Goal: Information Seeking & Learning: Learn about a topic

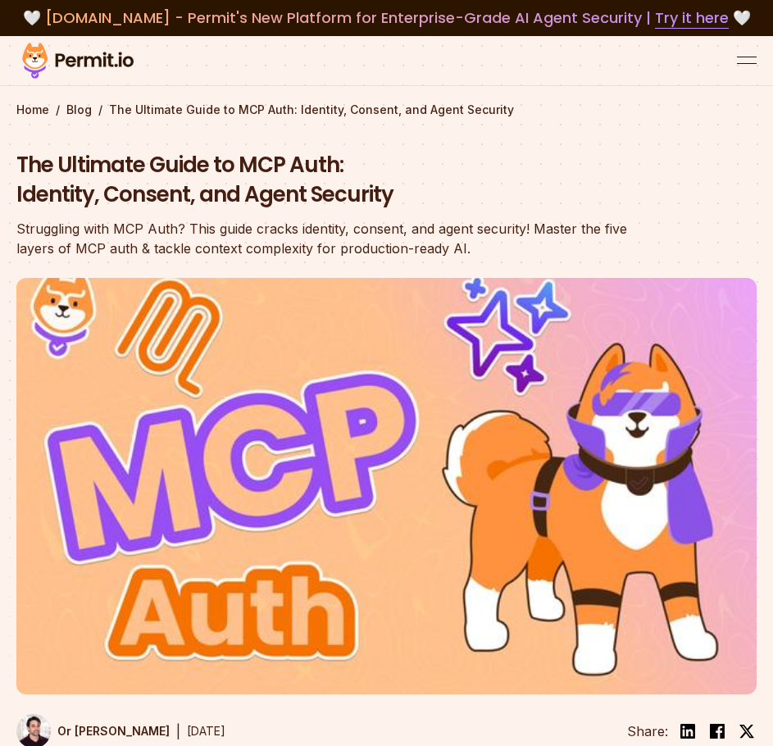
click at [374, 251] on div "Struggling with MCP Auth? This guide cracks identity, consent, and agent securi…" at bounding box center [330, 238] width 629 height 39
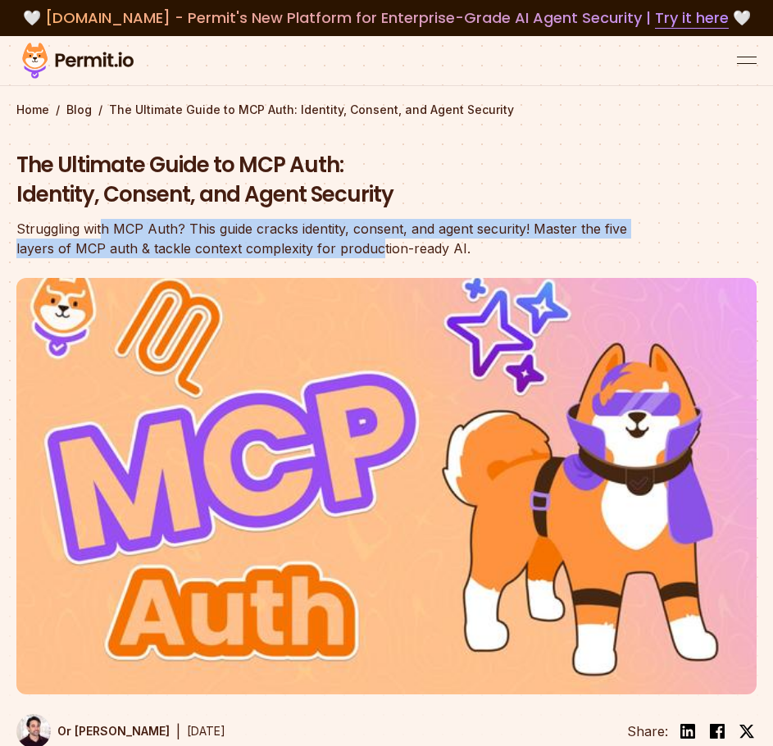
click at [374, 251] on div "Struggling with MCP Auth? This guide cracks identity, consent, and agent securi…" at bounding box center [330, 238] width 629 height 39
drag, startPoint x: 410, startPoint y: 253, endPoint x: 7, endPoint y: 223, distance: 404.3
click at [7, 223] on section "Home / Blog / The Ultimate Guide to MCP Auth: Identity, Consent, and Agent Secu…" at bounding box center [386, 412] width 773 height 752
click at [59, 231] on div "Struggling with MCP Auth? This guide cracks identity, consent, and agent securi…" at bounding box center [330, 238] width 629 height 39
drag, startPoint x: 56, startPoint y: 227, endPoint x: 385, endPoint y: 255, distance: 330.5
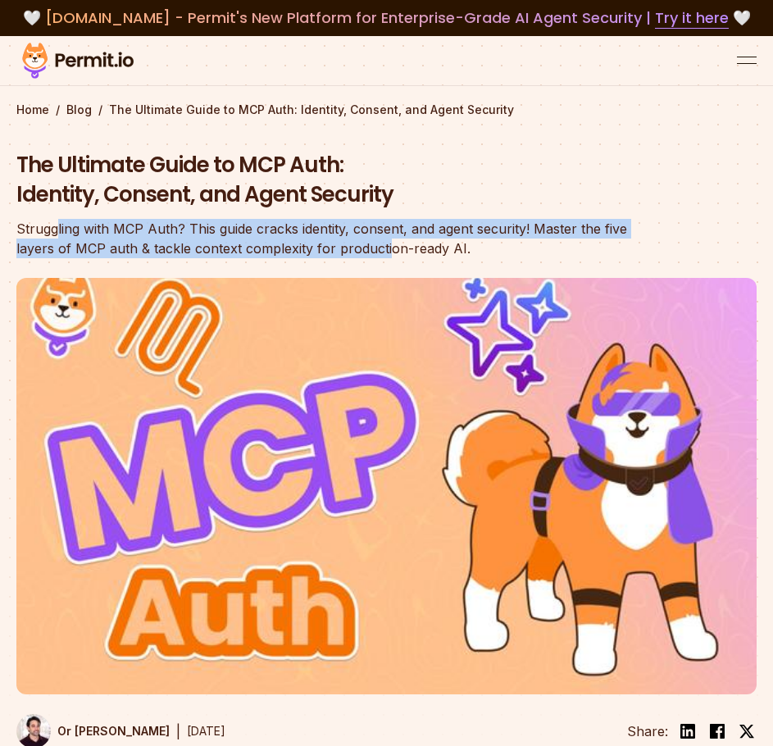
click at [385, 255] on div "Struggling with MCP Auth? This guide cracks identity, consent, and agent securi…" at bounding box center [330, 238] width 629 height 39
drag, startPoint x: 402, startPoint y: 252, endPoint x: 48, endPoint y: 235, distance: 355.2
click at [48, 235] on div "Struggling with MCP Auth? This guide cracks identity, consent, and agent securi…" at bounding box center [330, 238] width 629 height 39
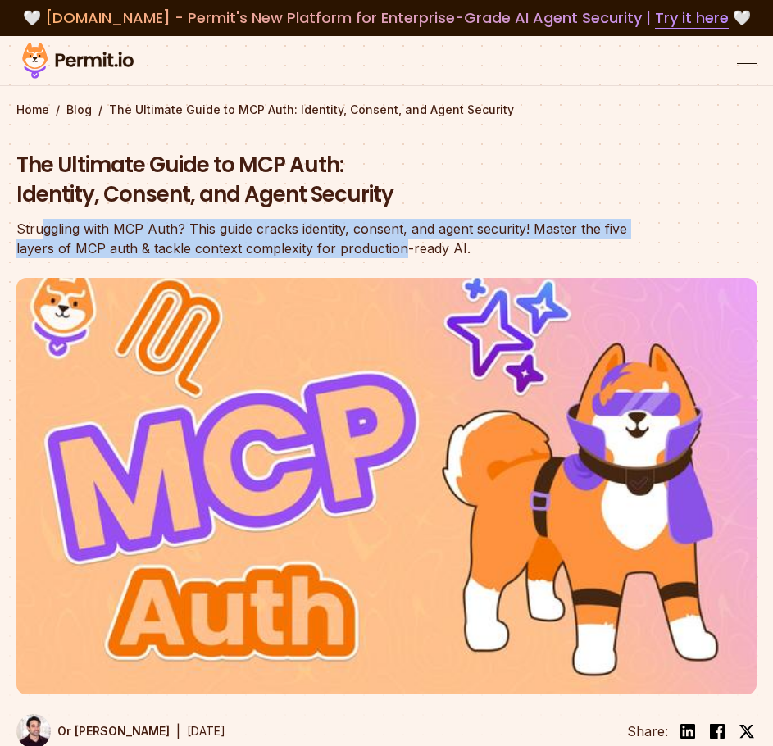
drag, startPoint x: 45, startPoint y: 235, endPoint x: 423, endPoint y: 259, distance: 378.5
click at [422, 259] on header "The Ultimate Guide to MCP Auth: Identity, Consent, and Agent Security Strugglin…" at bounding box center [386, 460] width 740 height 618
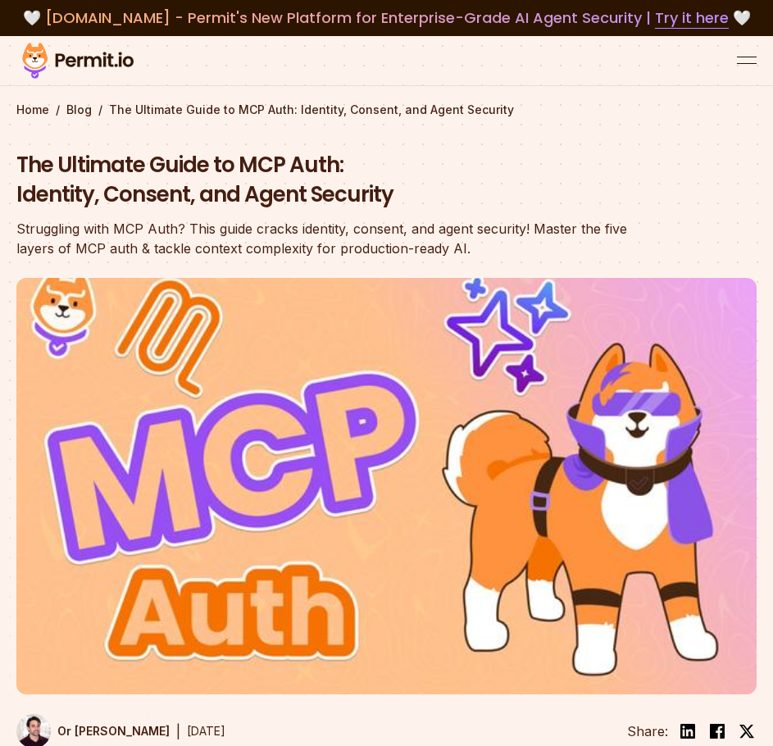
click at [423, 259] on header "The Ultimate Guide to MCP Auth: Identity, Consent, and Agent Security Strugglin…" at bounding box center [386, 460] width 740 height 618
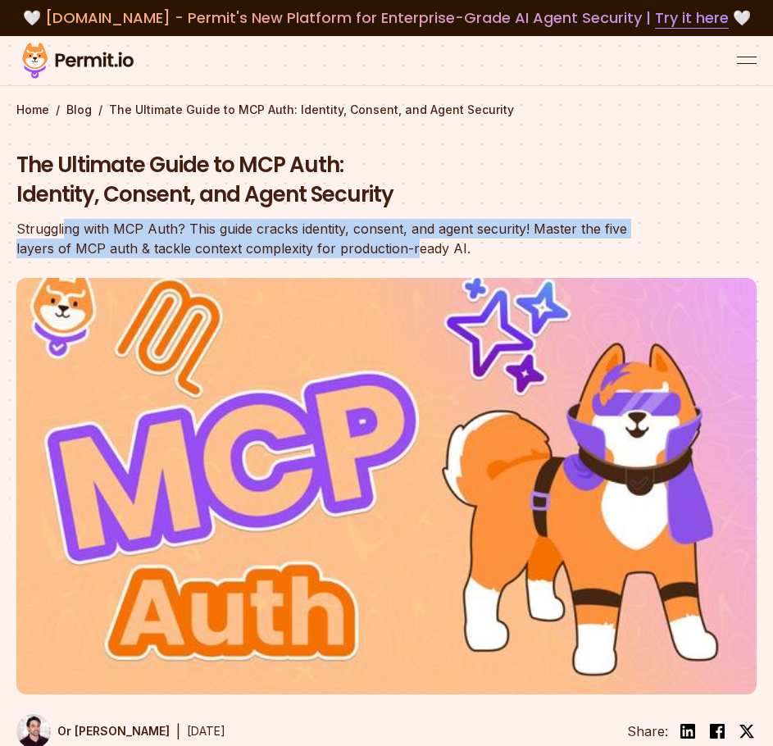
drag, startPoint x: 413, startPoint y: 252, endPoint x: 63, endPoint y: 235, distance: 350.3
click at [63, 235] on div "Struggling with MCP Auth? This guide cracks identity, consent, and agent securi…" at bounding box center [330, 238] width 629 height 39
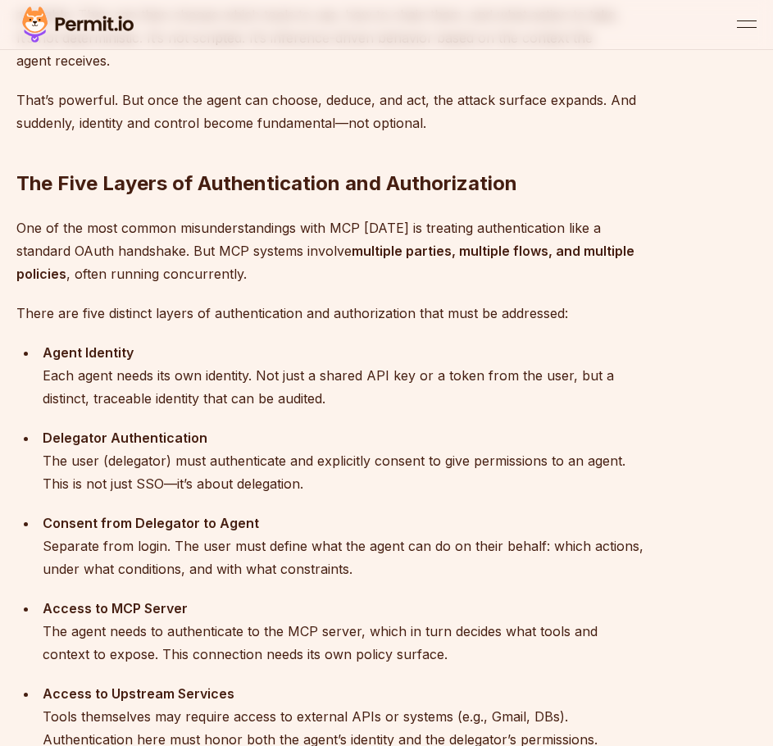
scroll to position [1393, 0]
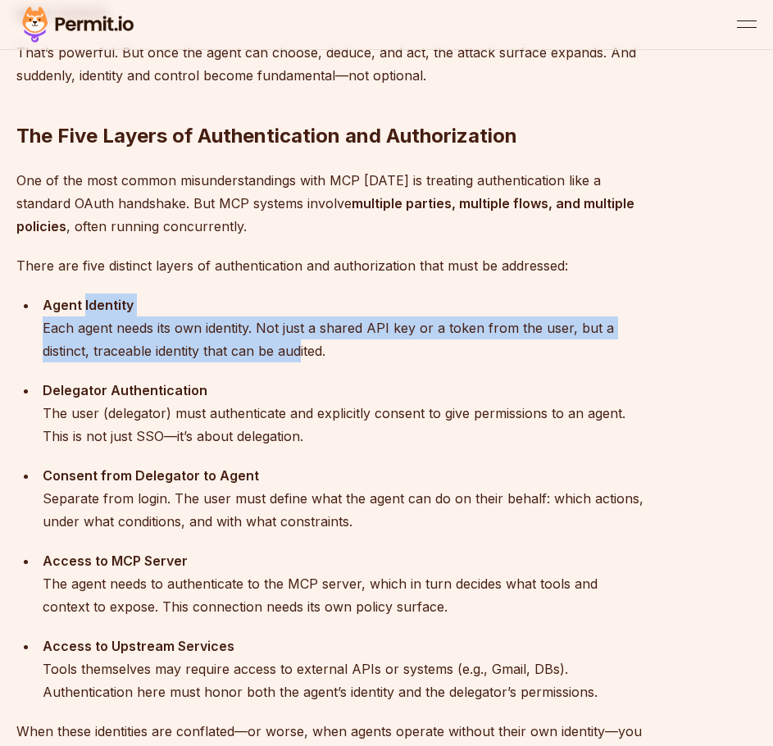
drag, startPoint x: 83, startPoint y: 297, endPoint x: 300, endPoint y: 345, distance: 222.4
click at [300, 345] on div "Agent Identity Each agent needs its own identity. Not just a shared API key or …" at bounding box center [344, 327] width 603 height 69
drag, startPoint x: 330, startPoint y: 350, endPoint x: 85, endPoint y: 310, distance: 248.2
click at [85, 310] on div "Agent Identity Each agent needs its own identity. Not just a shared API key or …" at bounding box center [344, 327] width 603 height 69
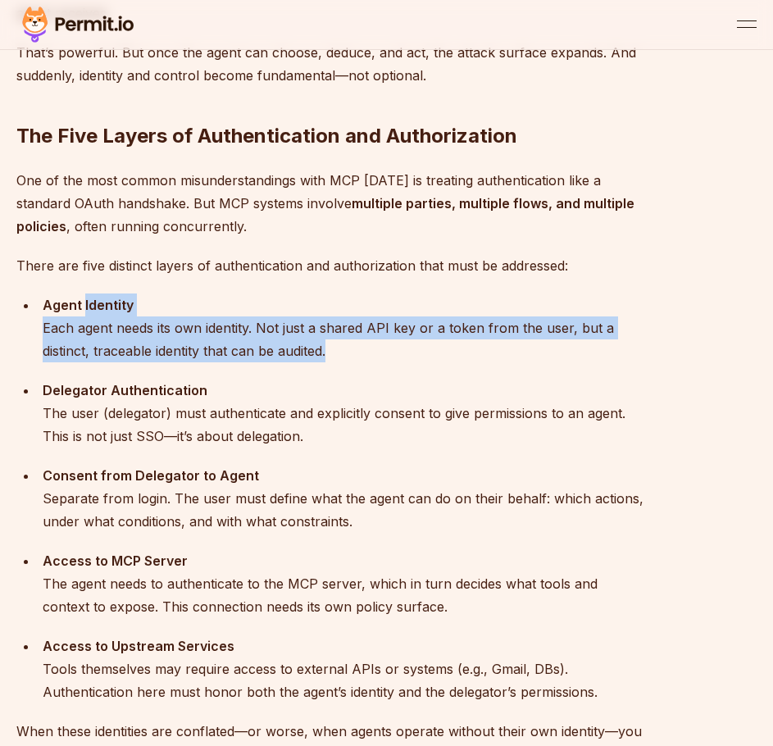
click at [85, 310] on strong "Agent Identity" at bounding box center [88, 305] width 91 height 16
drag, startPoint x: 71, startPoint y: 305, endPoint x: 347, endPoint y: 358, distance: 280.4
click at [347, 358] on div "Agent Identity Each agent needs its own identity. Not just a shared API key or …" at bounding box center [344, 327] width 603 height 69
drag, startPoint x: 351, startPoint y: 352, endPoint x: 71, endPoint y: 306, distance: 284.1
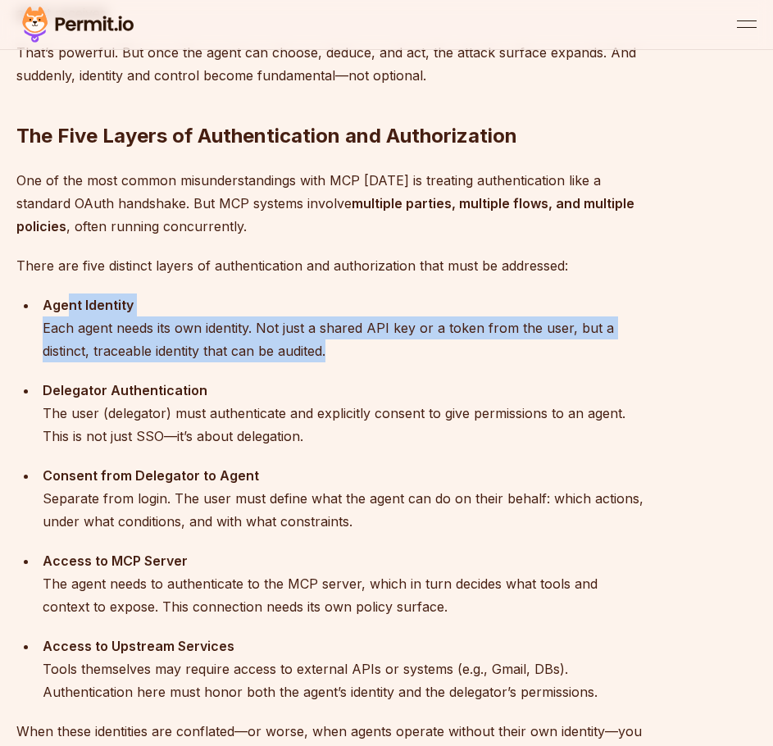
click at [71, 306] on div "Agent Identity Each agent needs its own identity. Not just a shared API key or …" at bounding box center [344, 327] width 603 height 69
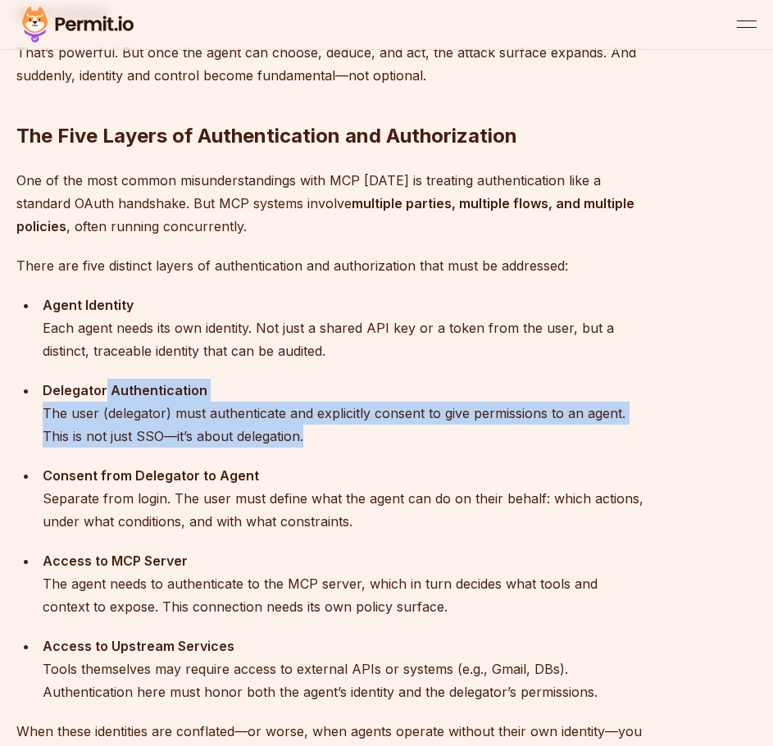
drag, startPoint x: 117, startPoint y: 393, endPoint x: 317, endPoint y: 433, distance: 203.7
click at [317, 433] on div "Delegator Authentication The user (delegator) must authenticate and explicitly …" at bounding box center [344, 413] width 603 height 69
drag, startPoint x: 228, startPoint y: 414, endPoint x: 105, endPoint y: 386, distance: 126.0
click at [105, 386] on div "Delegator Authentication The user (delegator) must authenticate and explicitly …" at bounding box center [344, 413] width 603 height 69
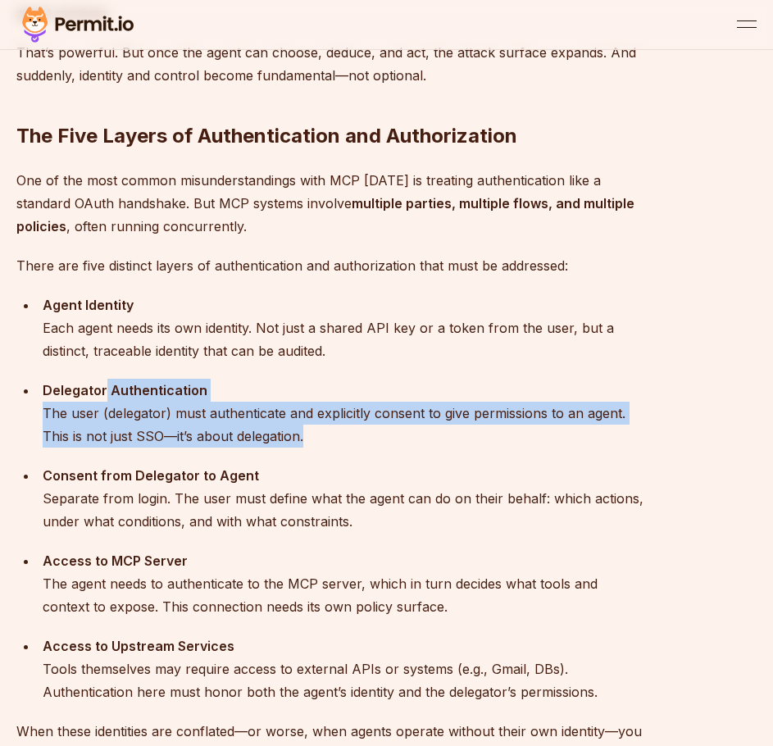
click at [105, 387] on strong "Delegator Authentication" at bounding box center [125, 390] width 165 height 16
drag, startPoint x: 112, startPoint y: 386, endPoint x: 318, endPoint y: 431, distance: 210.5
click at [318, 431] on div "Delegator Authentication The user (delegator) must authenticate and explicitly …" at bounding box center [344, 413] width 603 height 69
drag, startPoint x: 338, startPoint y: 435, endPoint x: 116, endPoint y: 392, distance: 225.3
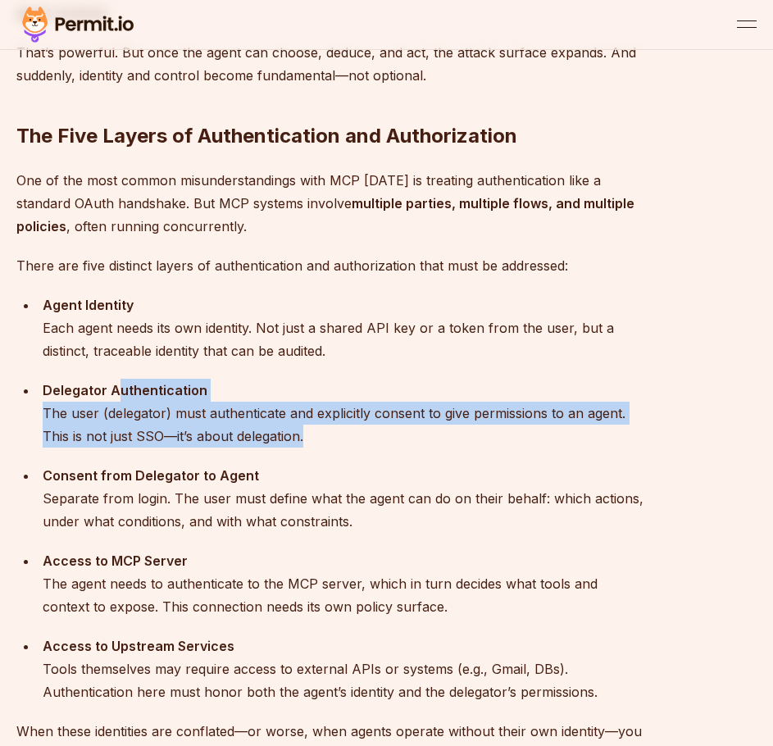
click at [116, 392] on div "Delegator Authentication The user (delegator) must authenticate and explicitly …" at bounding box center [344, 413] width 603 height 69
click at [116, 392] on strong "Delegator Authentication" at bounding box center [125, 390] width 165 height 16
drag, startPoint x: 111, startPoint y: 388, endPoint x: 352, endPoint y: 441, distance: 246.7
click at [352, 441] on div "Delegator Authentication The user (delegator) must authenticate and explicitly …" at bounding box center [344, 413] width 603 height 69
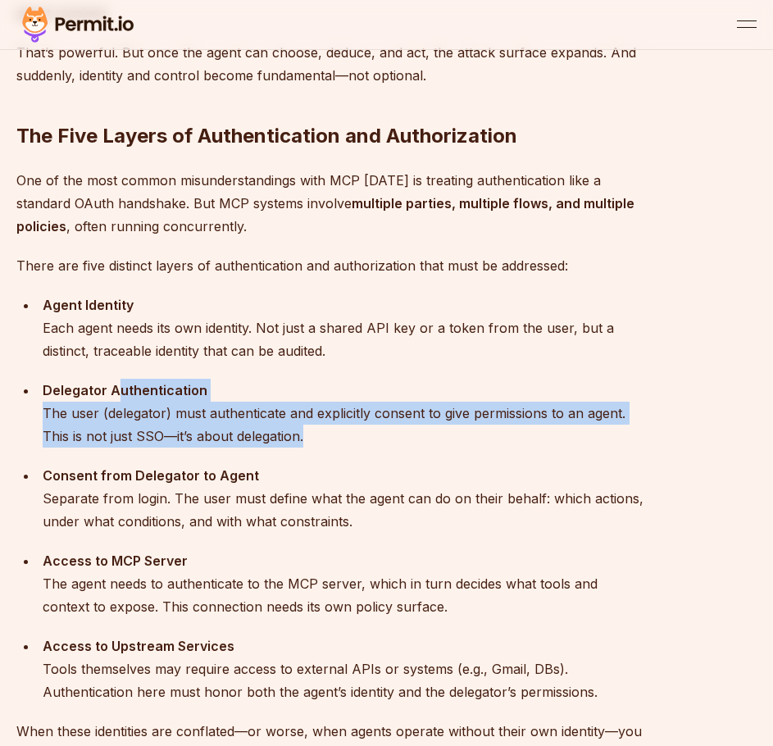
drag, startPoint x: 277, startPoint y: 415, endPoint x: 120, endPoint y: 385, distance: 160.2
click at [120, 384] on div "Delegator Authentication The user (delegator) must authenticate and explicitly …" at bounding box center [344, 413] width 603 height 69
drag, startPoint x: 120, startPoint y: 385, endPoint x: 111, endPoint y: 383, distance: 9.3
click at [120, 384] on strong "Delegator Authentication" at bounding box center [125, 390] width 165 height 16
drag, startPoint x: 88, startPoint y: 382, endPoint x: 348, endPoint y: 445, distance: 268.1
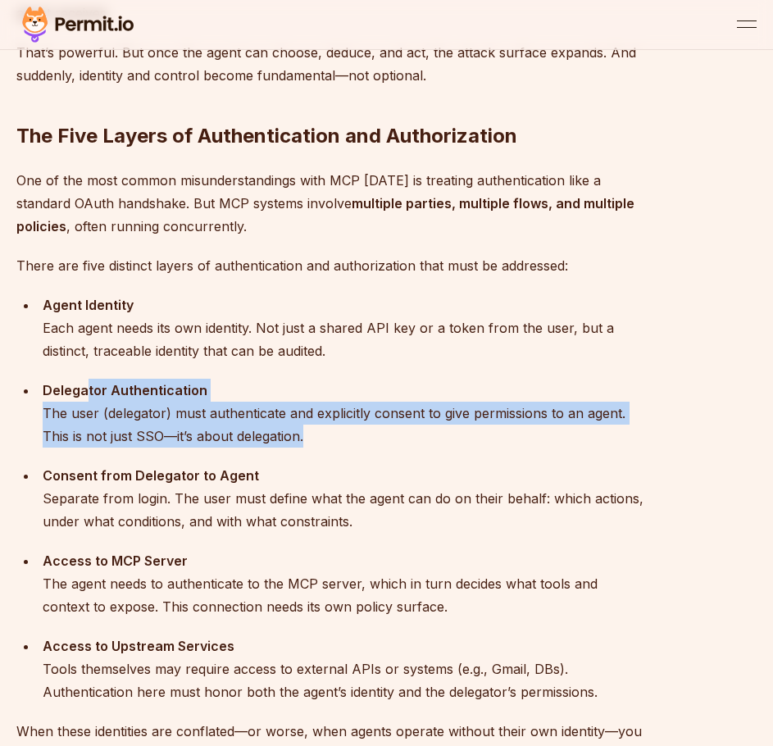
click at [348, 445] on div "Delegator Authentication The user (delegator) must authenticate and explicitly …" at bounding box center [344, 413] width 603 height 69
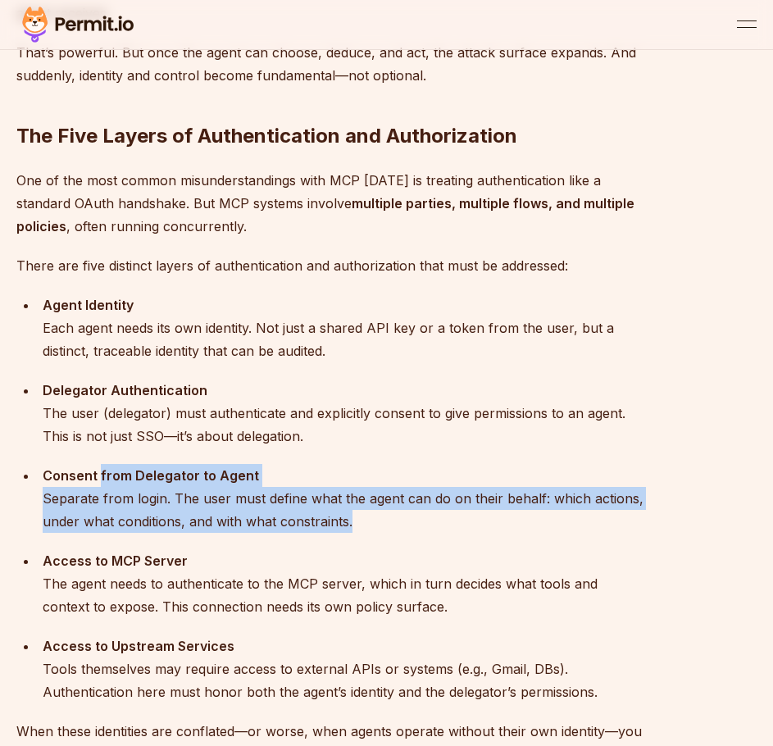
drag, startPoint x: 98, startPoint y: 481, endPoint x: 449, endPoint y: 537, distance: 355.1
click at [449, 537] on ul "Agent Identity Each agent needs its own identity. Not just a shared API key or …" at bounding box center [330, 498] width 629 height 410
click at [421, 533] on div "Consent from Delegator to Agent Separate from login. The user must define what …" at bounding box center [344, 498] width 603 height 69
drag, startPoint x: 385, startPoint y: 524, endPoint x: 132, endPoint y: 482, distance: 256.6
click at [132, 482] on div "Consent from Delegator to Agent Separate from login. The user must define what …" at bounding box center [344, 498] width 603 height 69
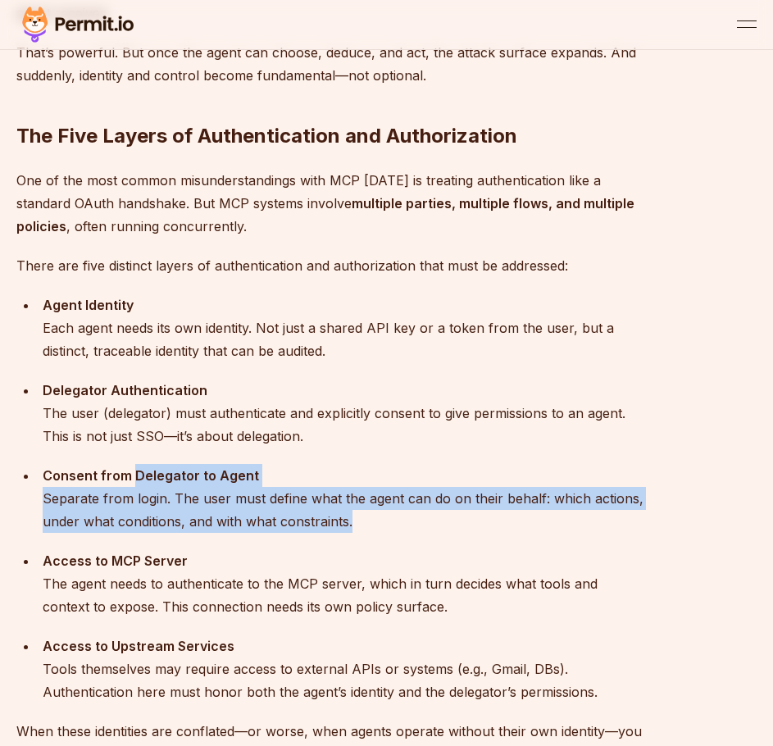
click at [132, 482] on strong "Consent from Delegator to Agent" at bounding box center [151, 475] width 216 height 16
drag, startPoint x: 112, startPoint y: 480, endPoint x: 369, endPoint y: 519, distance: 259.3
click at [369, 519] on div "Consent from Delegator to Agent Separate from login. The user must define what …" at bounding box center [344, 498] width 603 height 69
click at [370, 519] on div "Consent from Delegator to Agent Separate from login. The user must define what …" at bounding box center [344, 498] width 603 height 69
drag, startPoint x: 381, startPoint y: 524, endPoint x: 103, endPoint y: 473, distance: 282.4
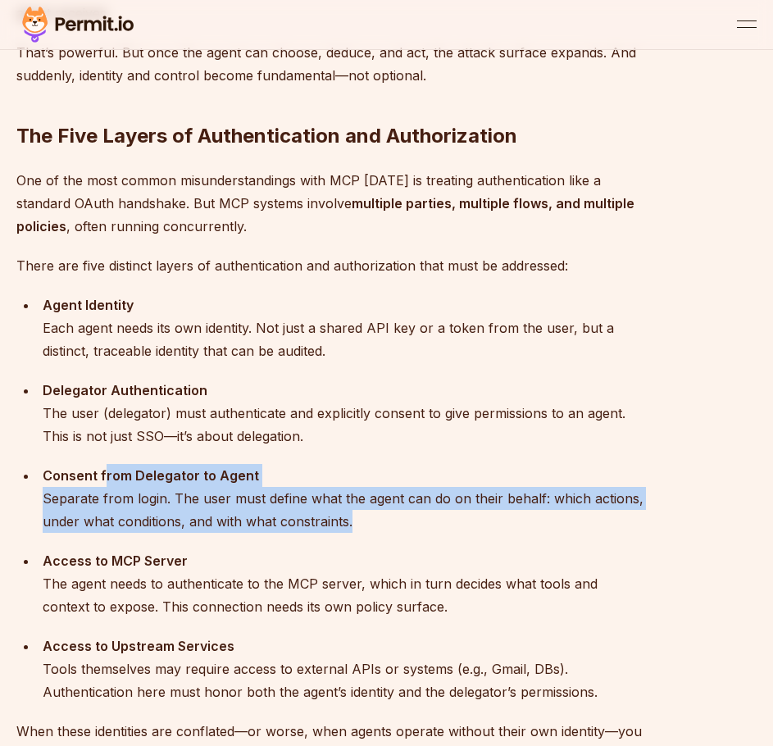
click at [103, 473] on div "Consent from Delegator to Agent Separate from login. The user must define what …" at bounding box center [344, 498] width 603 height 69
click at [103, 474] on strong "Consent from Delegator to Agent" at bounding box center [151, 475] width 216 height 16
drag, startPoint x: 70, startPoint y: 470, endPoint x: 396, endPoint y: 519, distance: 328.8
click at [396, 519] on div "Consent from Delegator to Agent Separate from login. The user must define what …" at bounding box center [344, 498] width 603 height 69
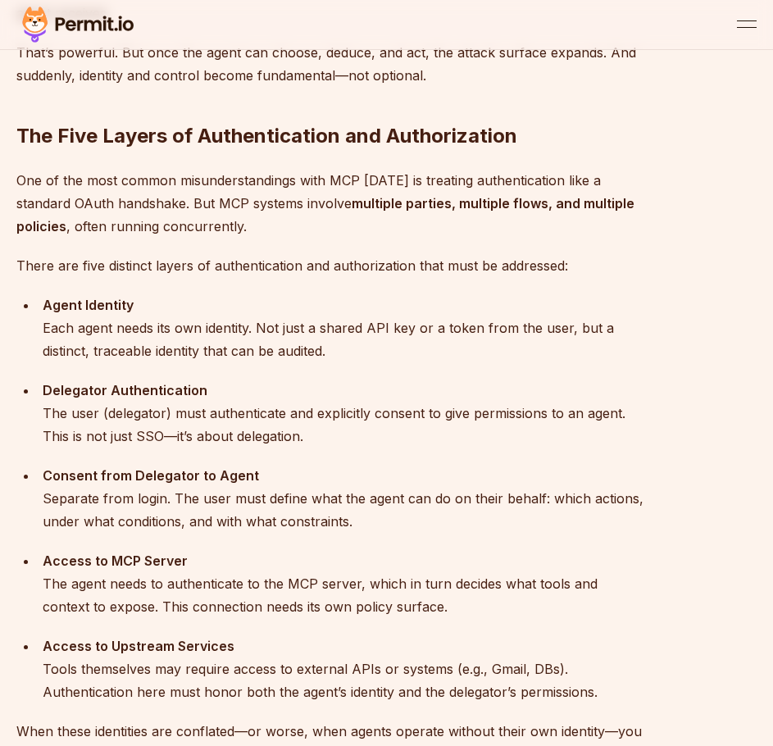
click at [284, 503] on div "Consent from Delegator to Agent Separate from login. The user must define what …" at bounding box center [344, 498] width 603 height 69
drag, startPoint x: 274, startPoint y: 482, endPoint x: 27, endPoint y: 474, distance: 246.8
click at [38, 474] on li "Consent from Delegator to Agent Separate from login. The user must define what …" at bounding box center [342, 498] width 608 height 69
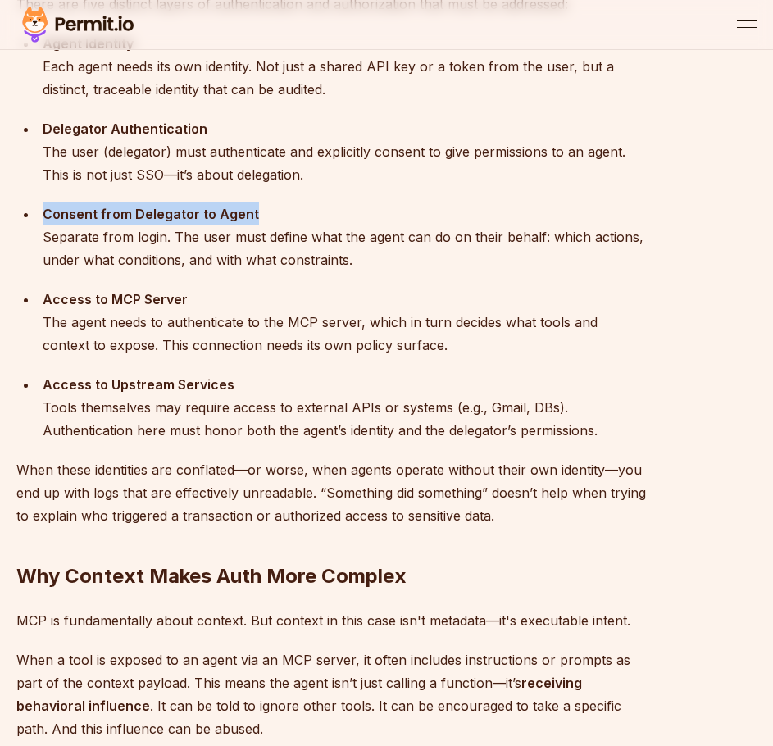
scroll to position [1721, 0]
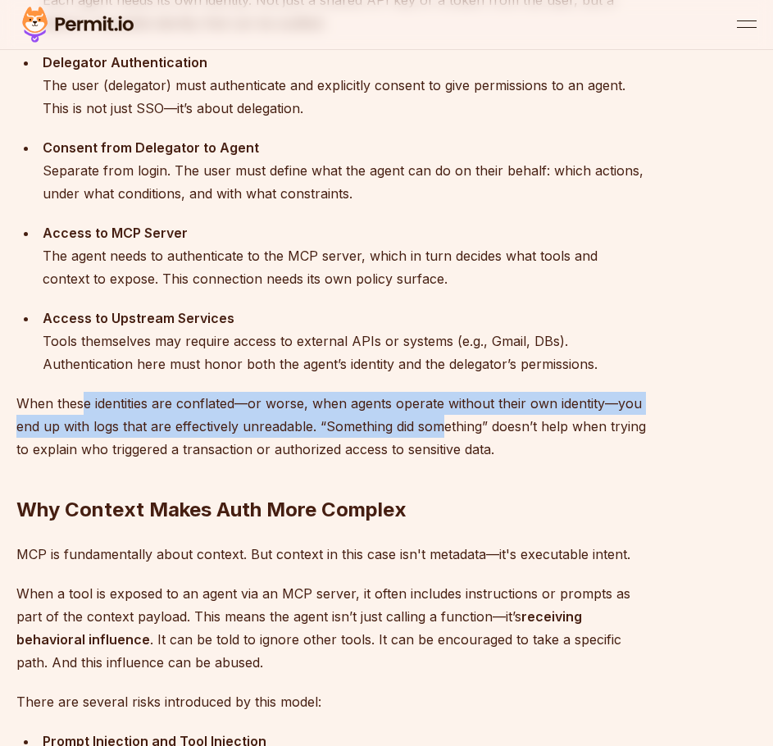
drag, startPoint x: 83, startPoint y: 395, endPoint x: 460, endPoint y: 438, distance: 379.4
click at [460, 438] on p "When these identities are conflated—or worse, when agents operate without their…" at bounding box center [330, 426] width 629 height 69
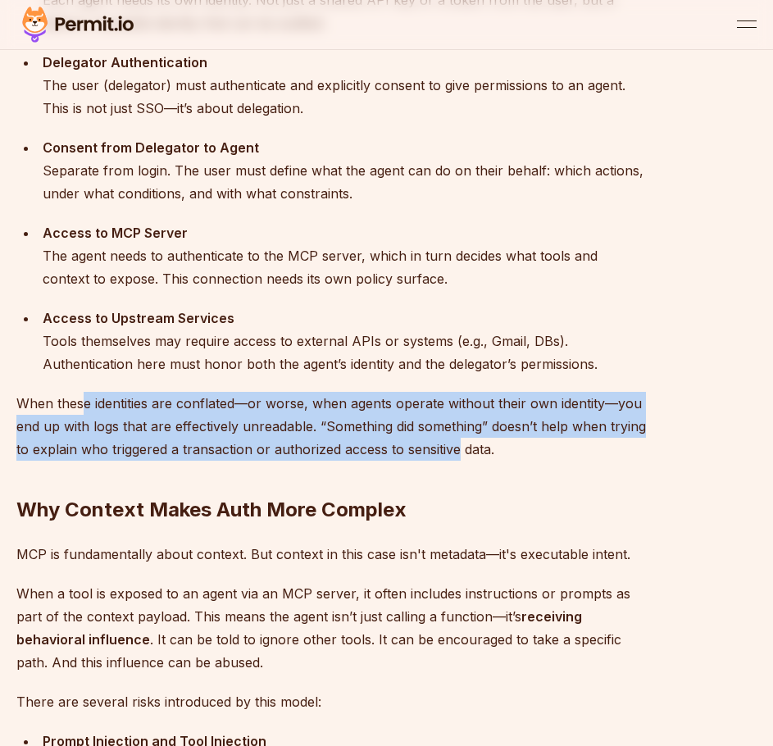
click at [460, 438] on p "When these identities are conflated—or worse, when agents operate without their…" at bounding box center [330, 426] width 629 height 69
drag, startPoint x: 441, startPoint y: 446, endPoint x: 55, endPoint y: 401, distance: 388.4
click at [55, 401] on p "When these identities are conflated—or worse, when agents operate without their…" at bounding box center [330, 426] width 629 height 69
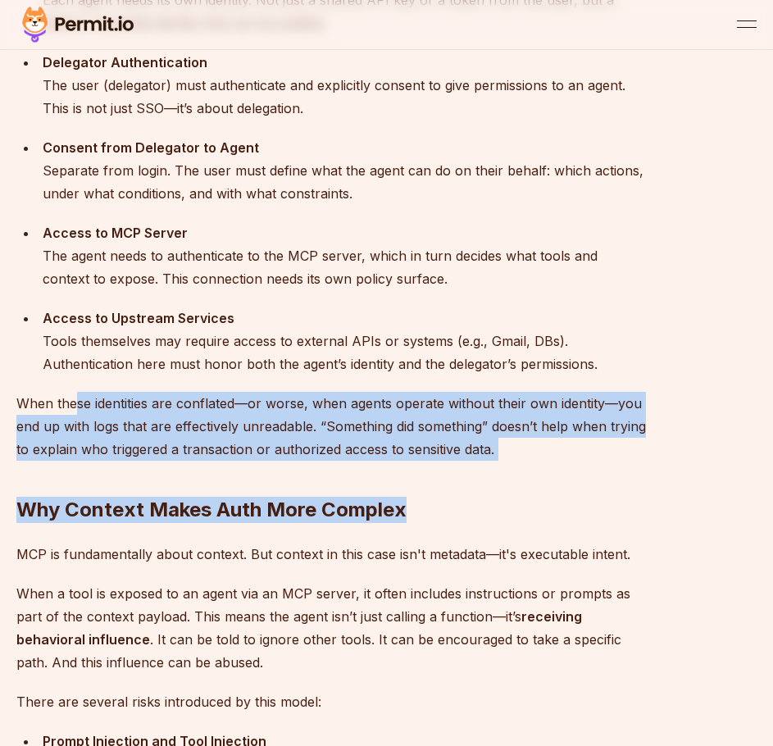
drag, startPoint x: 78, startPoint y: 401, endPoint x: 550, endPoint y: 466, distance: 476.5
click at [508, 451] on h2 "Why Context Makes Auth More Complex" at bounding box center [330, 477] width 629 height 92
drag, startPoint x: 505, startPoint y: 453, endPoint x: 82, endPoint y: 408, distance: 425.2
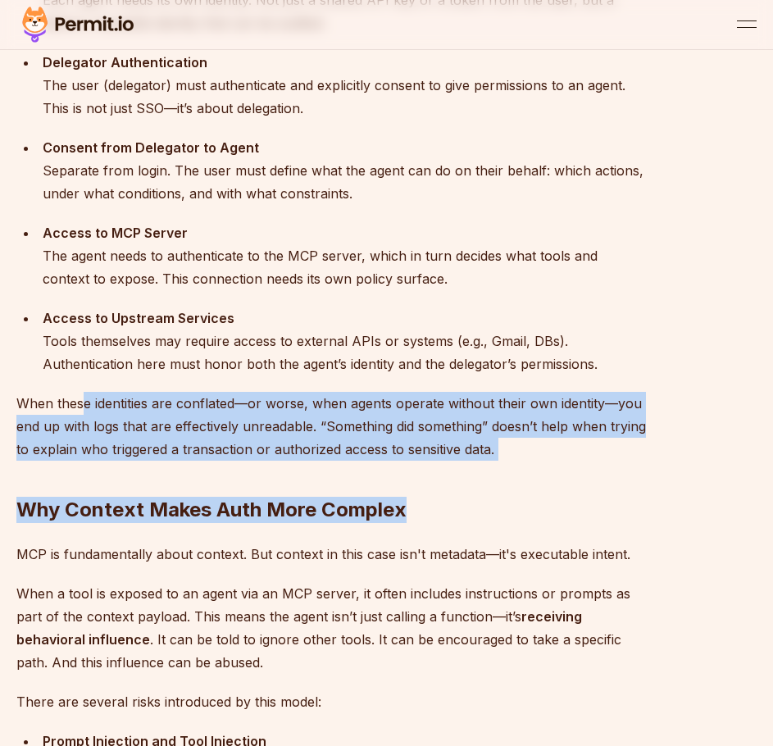
click at [82, 408] on p "When these identities are conflated—or worse, when agents operate without their…" at bounding box center [330, 426] width 629 height 69
drag, startPoint x: 49, startPoint y: 400, endPoint x: 498, endPoint y: 461, distance: 453.2
click at [498, 461] on h2 "Why Context Makes Auth More Complex" at bounding box center [330, 477] width 629 height 92
drag, startPoint x: 498, startPoint y: 454, endPoint x: 68, endPoint y: 396, distance: 434.1
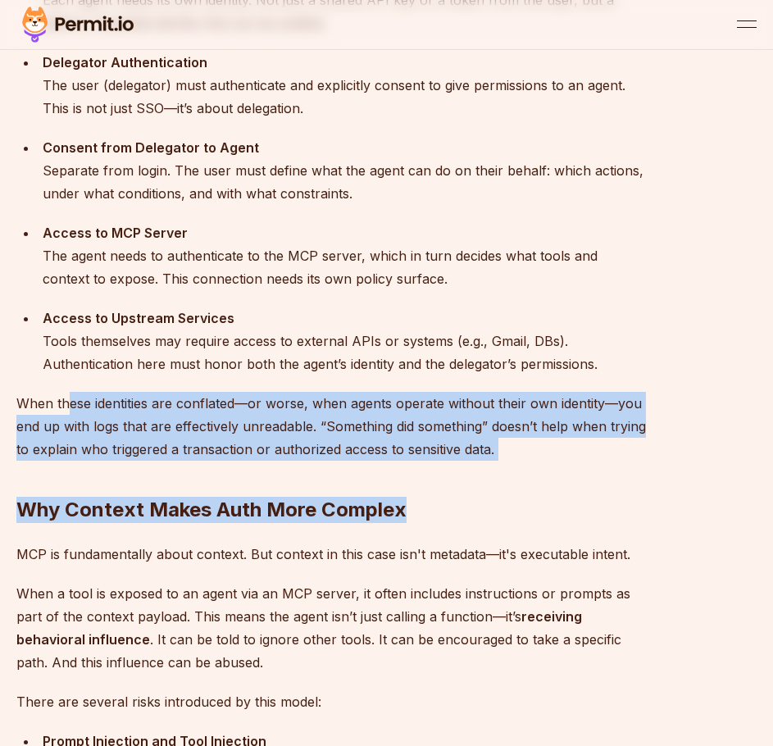
click at [68, 396] on p "When these identities are conflated—or worse, when agents operate without their…" at bounding box center [330, 426] width 629 height 69
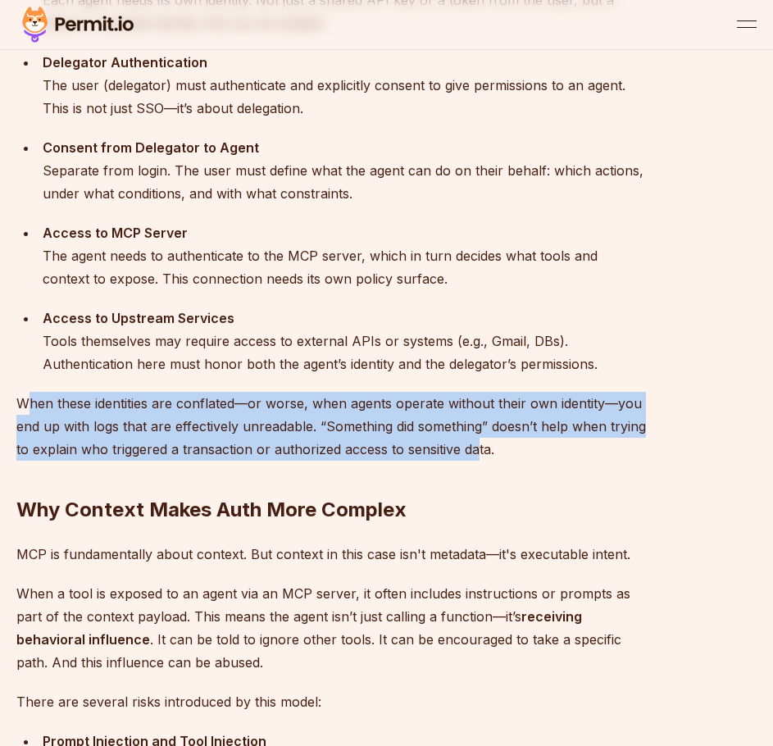
drag, startPoint x: 32, startPoint y: 393, endPoint x: 476, endPoint y: 444, distance: 447.0
click at [476, 444] on p "When these identities are conflated—or worse, when agents operate without their…" at bounding box center [330, 426] width 629 height 69
click at [448, 443] on p "When these identities are conflated—or worse, when agents operate without their…" at bounding box center [330, 426] width 629 height 69
drag, startPoint x: 411, startPoint y: 442, endPoint x: -1, endPoint y: 388, distance: 415.7
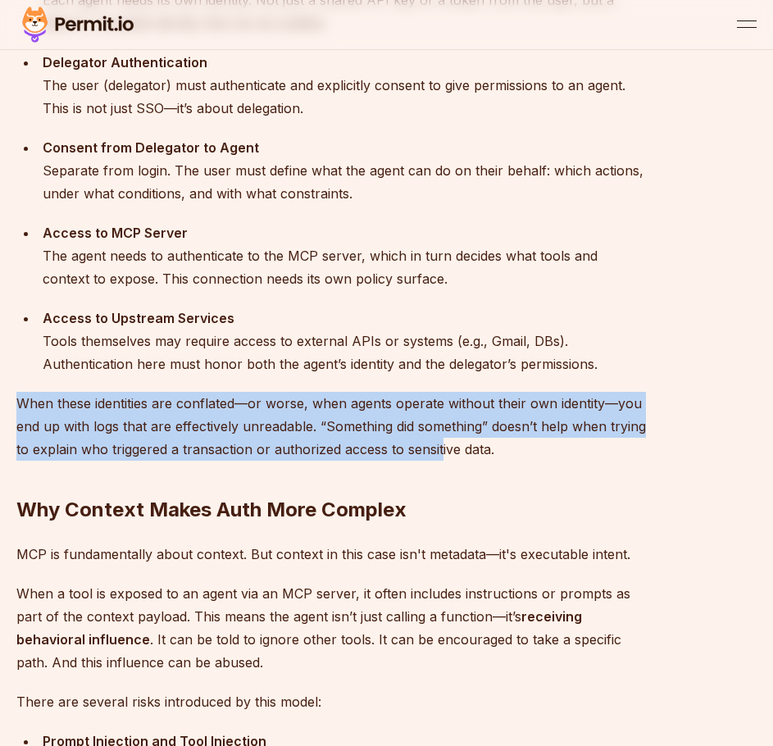
click at [141, 415] on p "When these identities are conflated—or worse, when agents operate without their…" at bounding box center [330, 426] width 629 height 69
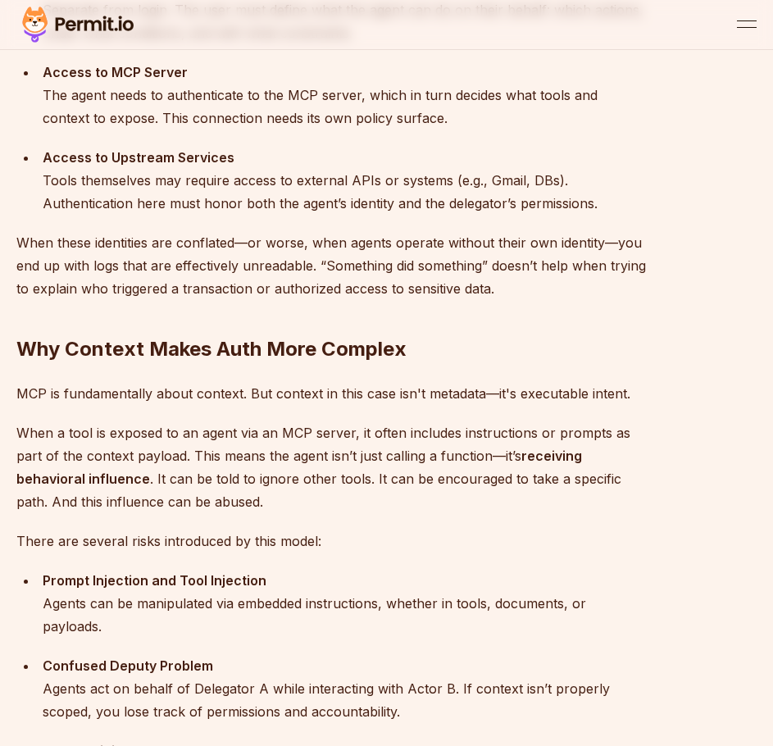
scroll to position [1884, 0]
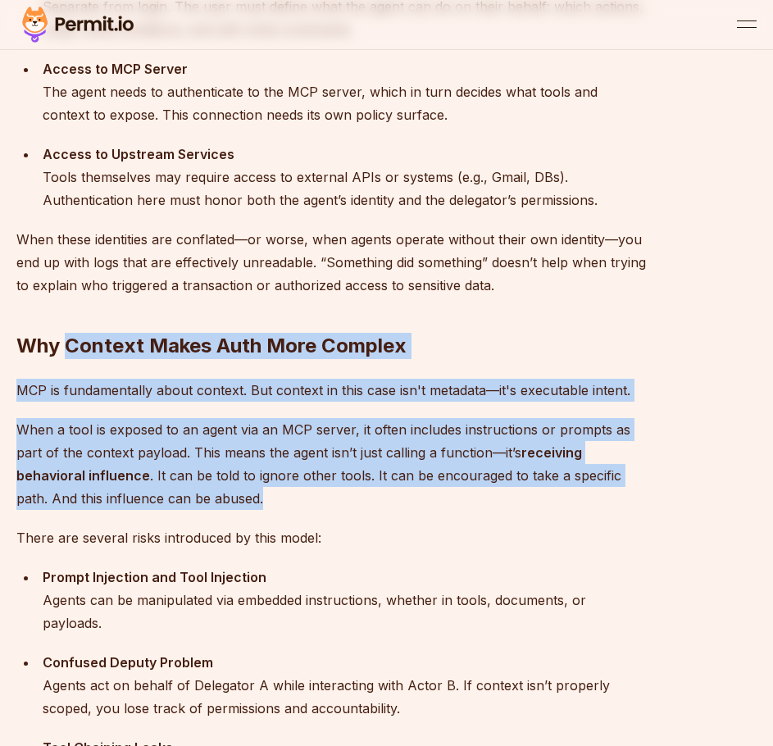
drag, startPoint x: 65, startPoint y: 342, endPoint x: 478, endPoint y: 500, distance: 442.7
click at [478, 500] on p "When a tool is exposed to an agent via an MCP server, it often includes instruc…" at bounding box center [330, 464] width 629 height 92
drag, startPoint x: 408, startPoint y: 489, endPoint x: 75, endPoint y: 335, distance: 367.3
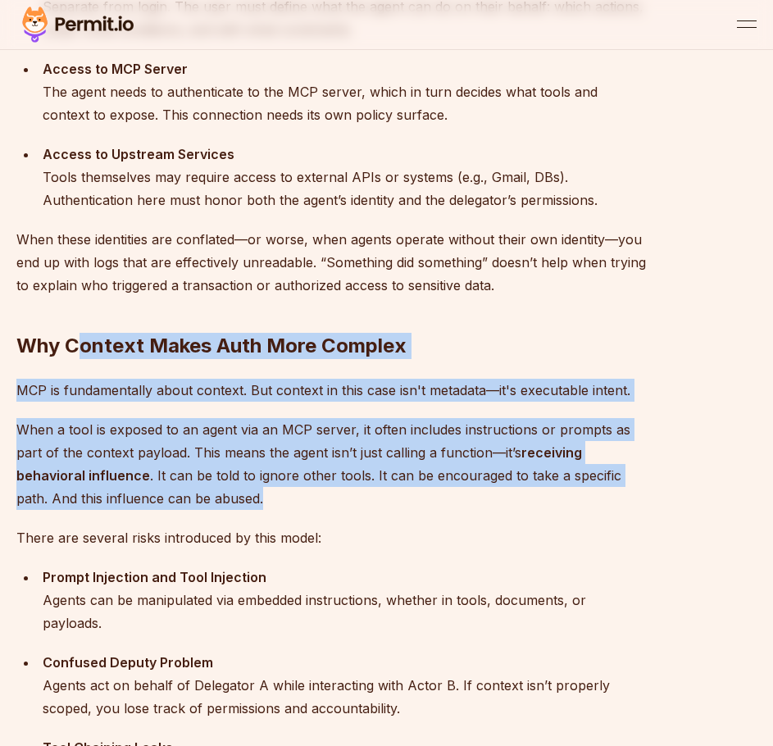
drag, startPoint x: 79, startPoint y: 379, endPoint x: 69, endPoint y: 385, distance: 11.8
click at [79, 379] on p "MCP is fundamentally about context. But context in this case isn't metadata—it'…" at bounding box center [330, 390] width 629 height 23
click at [66, 387] on p "MCP is fundamentally about context. But context in this case isn't metadata—it'…" at bounding box center [330, 390] width 629 height 23
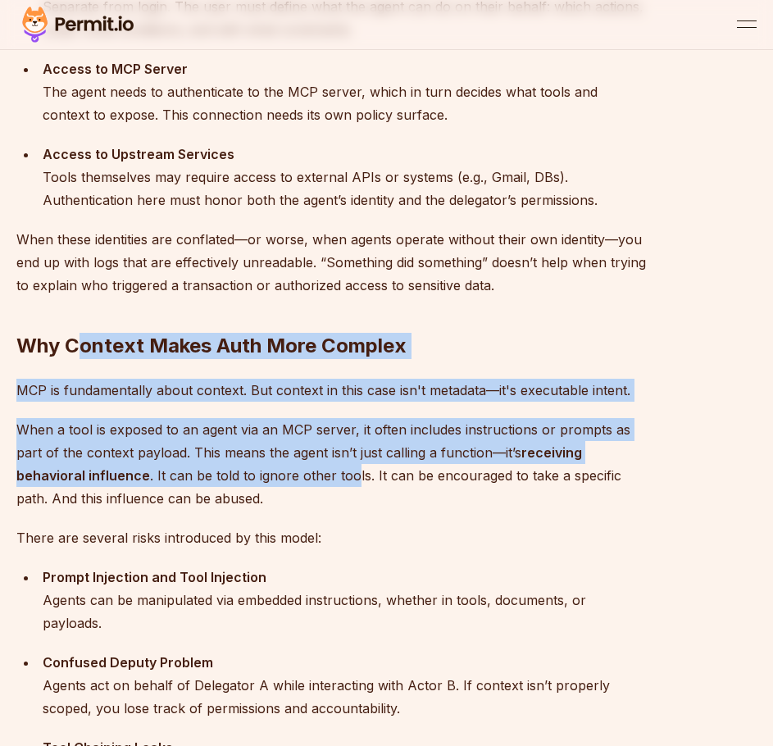
drag, startPoint x: 85, startPoint y: 328, endPoint x: 352, endPoint y: 487, distance: 310.8
click at [352, 487] on p "When a tool is exposed to an agent via an MCP server, it often includes instruc…" at bounding box center [330, 464] width 629 height 92
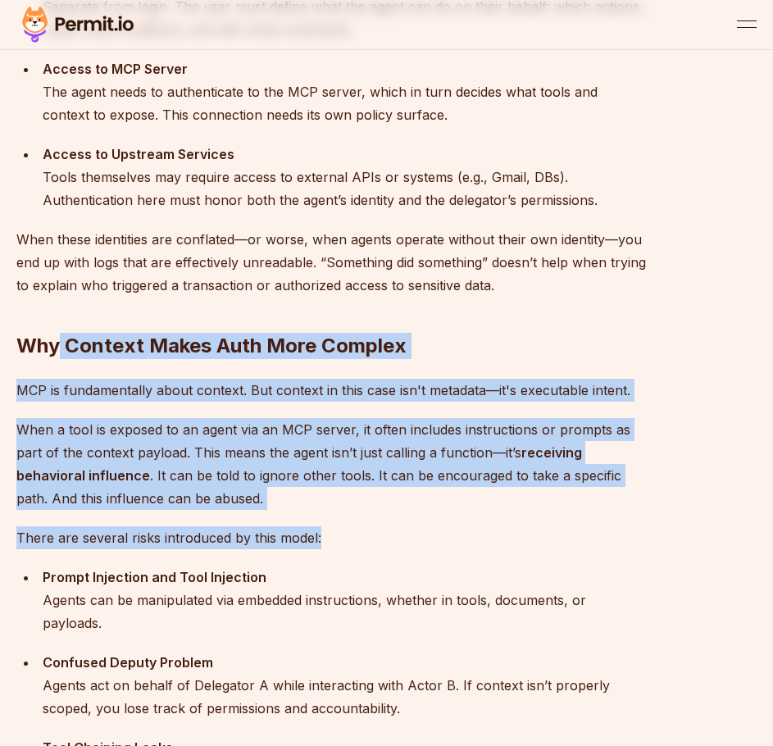
drag, startPoint x: 328, startPoint y: 524, endPoint x: 61, endPoint y: 320, distance: 336.1
click at [75, 356] on h2 "Why Context Makes Auth More Complex" at bounding box center [330, 313] width 629 height 92
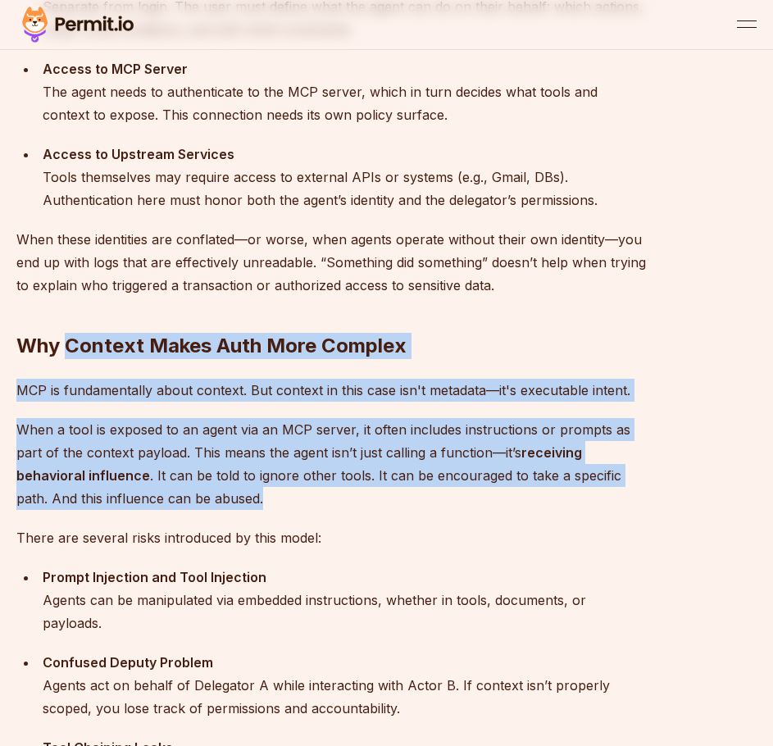
drag, startPoint x: 66, startPoint y: 339, endPoint x: 296, endPoint y: 493, distance: 277.0
click at [296, 493] on p "When a tool is exposed to an agent via an MCP server, it often includes instruc…" at bounding box center [330, 464] width 629 height 92
drag, startPoint x: 269, startPoint y: 501, endPoint x: 120, endPoint y: 330, distance: 226.5
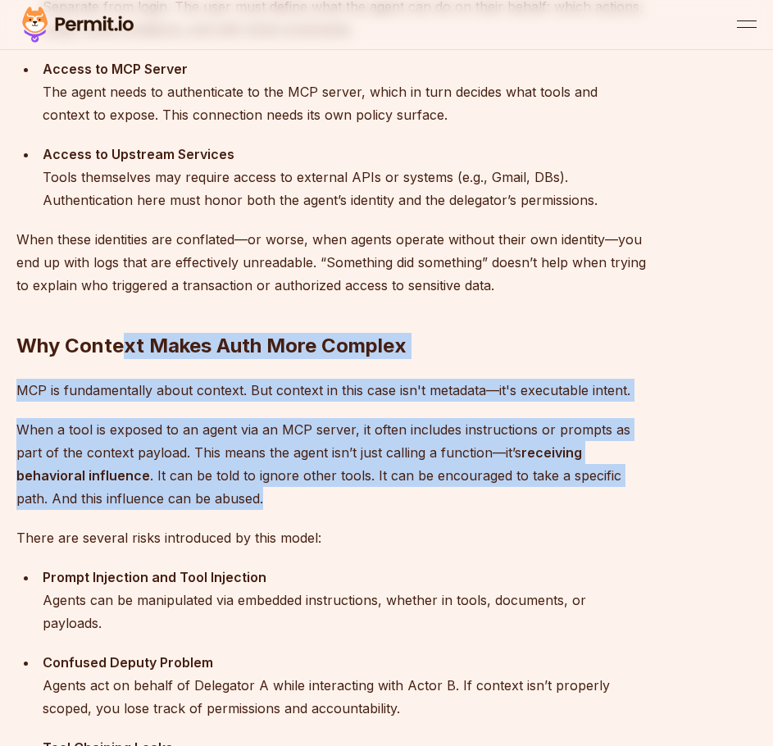
click at [120, 330] on h2 "Why Context Makes Auth More Complex" at bounding box center [330, 313] width 629 height 92
drag, startPoint x: 34, startPoint y: 324, endPoint x: 313, endPoint y: 491, distance: 324.9
click at [313, 491] on p "When a tool is exposed to an agent via an MCP server, it often includes instruc…" at bounding box center [330, 464] width 629 height 92
drag, startPoint x: 315, startPoint y: 499, endPoint x: 92, endPoint y: 307, distance: 294.6
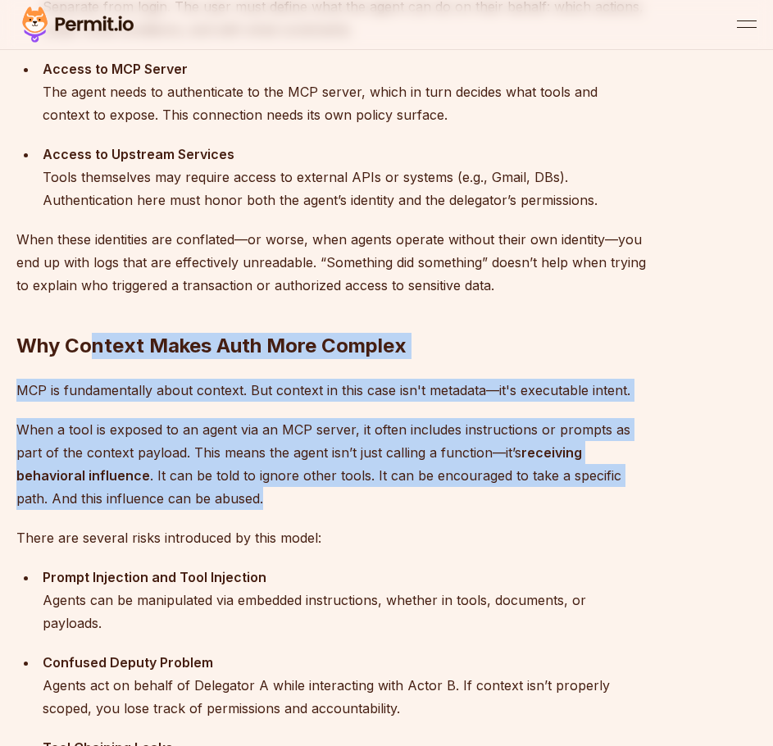
click at [92, 307] on h2 "Why Context Makes Auth More Complex" at bounding box center [330, 313] width 629 height 92
drag, startPoint x: 53, startPoint y: 317, endPoint x: 282, endPoint y: 502, distance: 294.2
click at [282, 502] on p "When a tool is exposed to an agent via an MCP server, it often includes instruc…" at bounding box center [330, 464] width 629 height 92
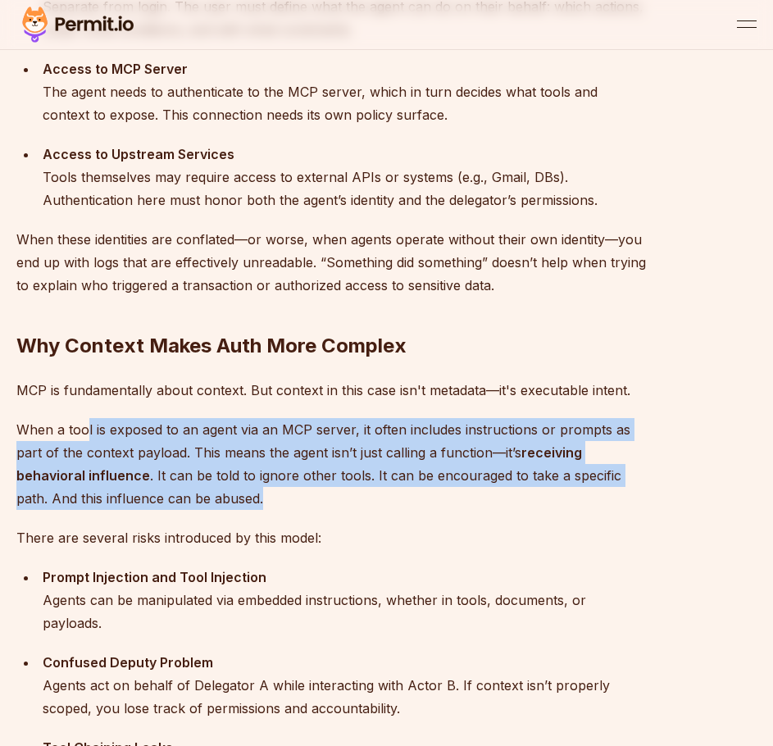
drag, startPoint x: 285, startPoint y: 501, endPoint x: 86, endPoint y: 417, distance: 216.2
drag, startPoint x: 40, startPoint y: 415, endPoint x: 319, endPoint y: 495, distance: 289.7
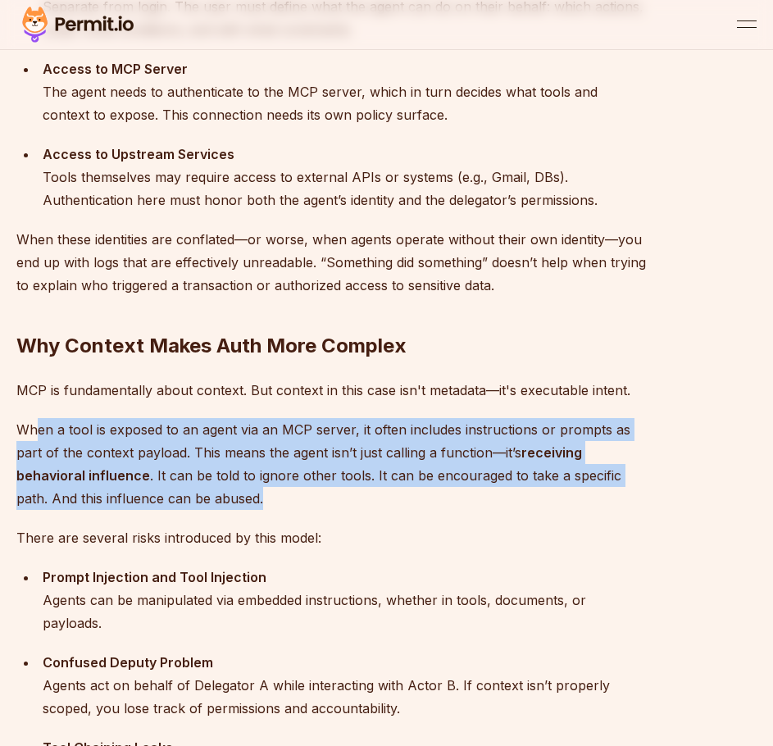
click at [320, 495] on p "When a tool is exposed to an agent via an MCP server, it often includes instruc…" at bounding box center [330, 464] width 629 height 92
drag, startPoint x: 298, startPoint y: 498, endPoint x: 59, endPoint y: 429, distance: 248.9
click at [59, 429] on p "When a tool is exposed to an agent via an MCP server, it often includes instruc…" at bounding box center [330, 464] width 629 height 92
drag, startPoint x: 44, startPoint y: 431, endPoint x: 283, endPoint y: 497, distance: 248.1
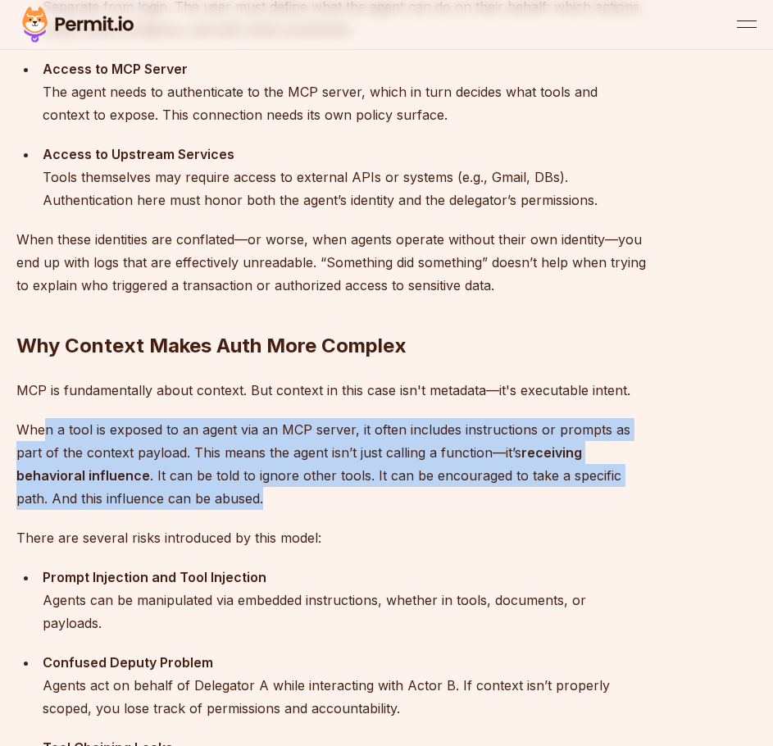
click at [283, 497] on p "When a tool is exposed to an agent via an MCP server, it often includes instruc…" at bounding box center [330, 464] width 629 height 92
drag, startPoint x: 253, startPoint y: 494, endPoint x: 81, endPoint y: 424, distance: 185.6
click at [81, 424] on p "When a tool is exposed to an agent via an MCP server, it often includes instruc…" at bounding box center [330, 464] width 629 height 92
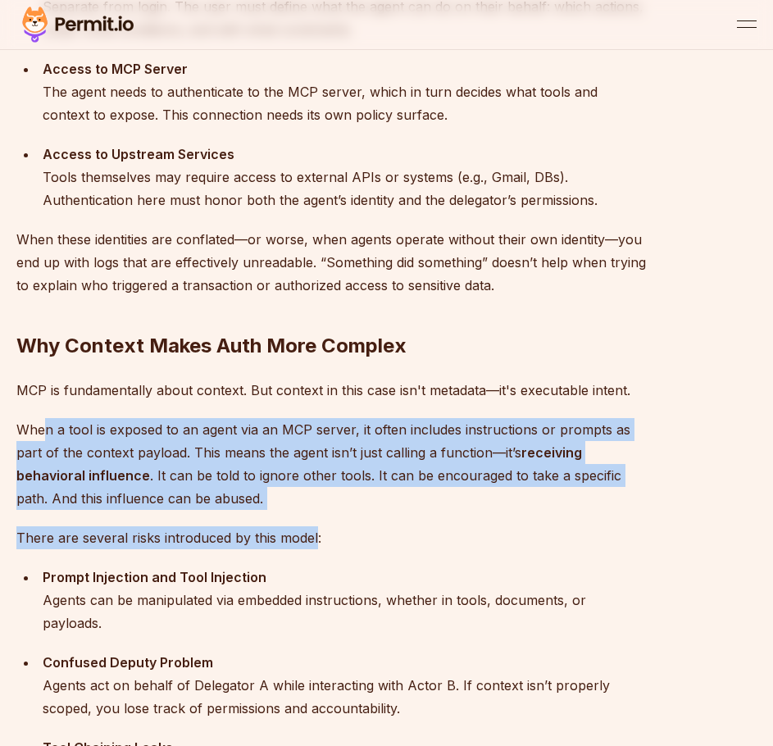
drag, startPoint x: 45, startPoint y: 420, endPoint x: 319, endPoint y: 516, distance: 290.0
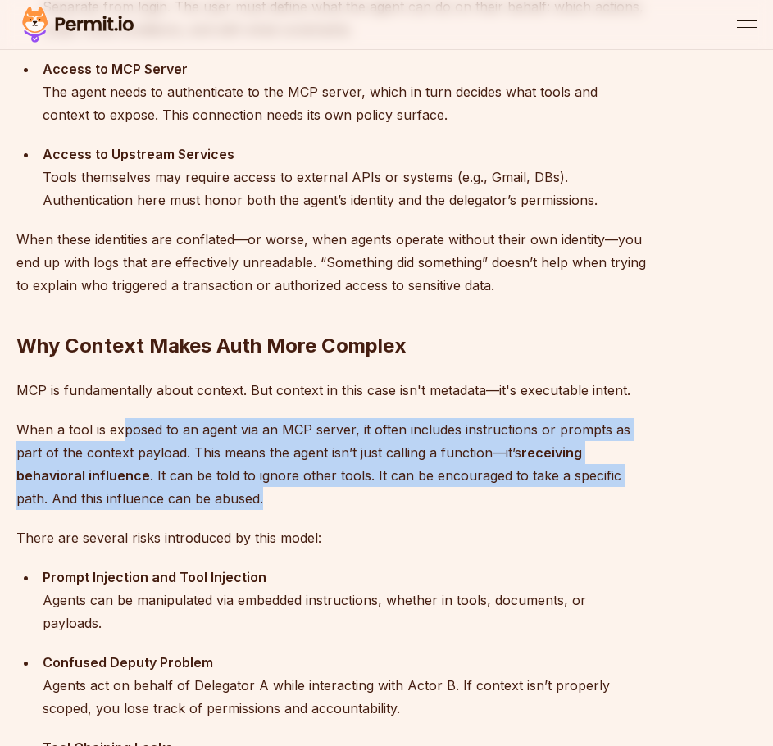
drag, startPoint x: 316, startPoint y: 501, endPoint x: 121, endPoint y: 415, distance: 212.8
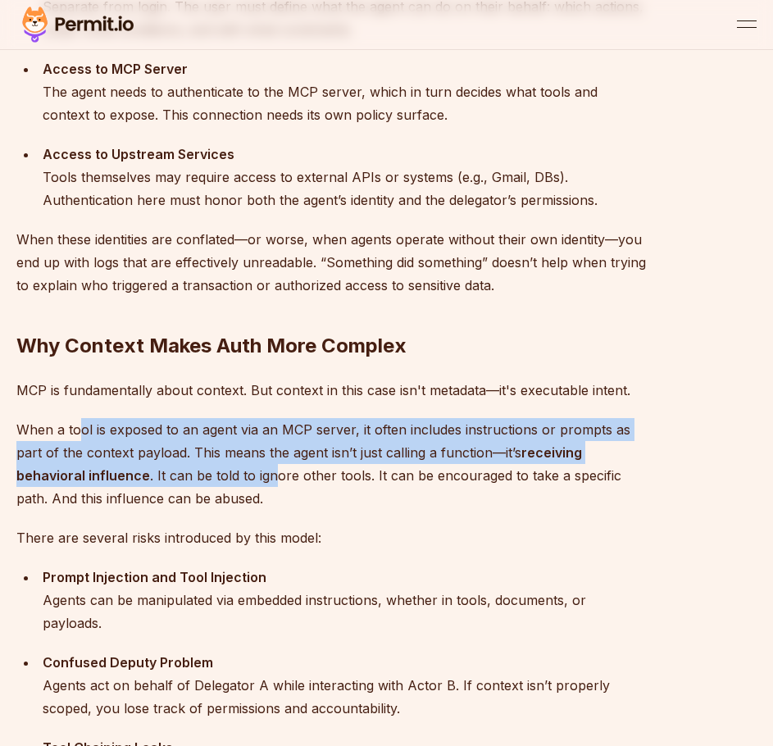
drag, startPoint x: 75, startPoint y: 406, endPoint x: 281, endPoint y: 483, distance: 219.3
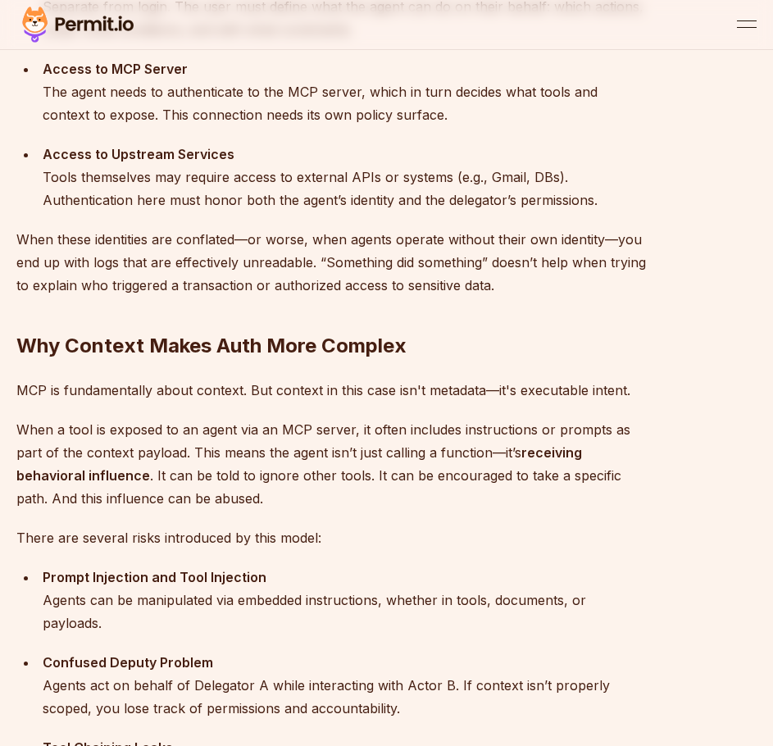
click at [287, 496] on p "When a tool is exposed to an agent via an MCP server, it often includes instruc…" at bounding box center [330, 464] width 629 height 92
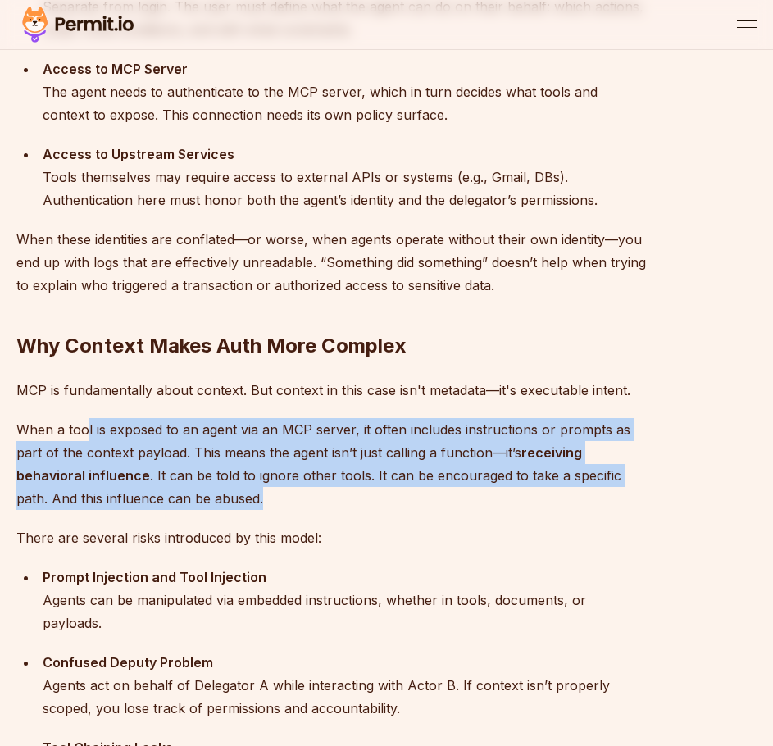
drag, startPoint x: 281, startPoint y: 503, endPoint x: 88, endPoint y: 410, distance: 214.7
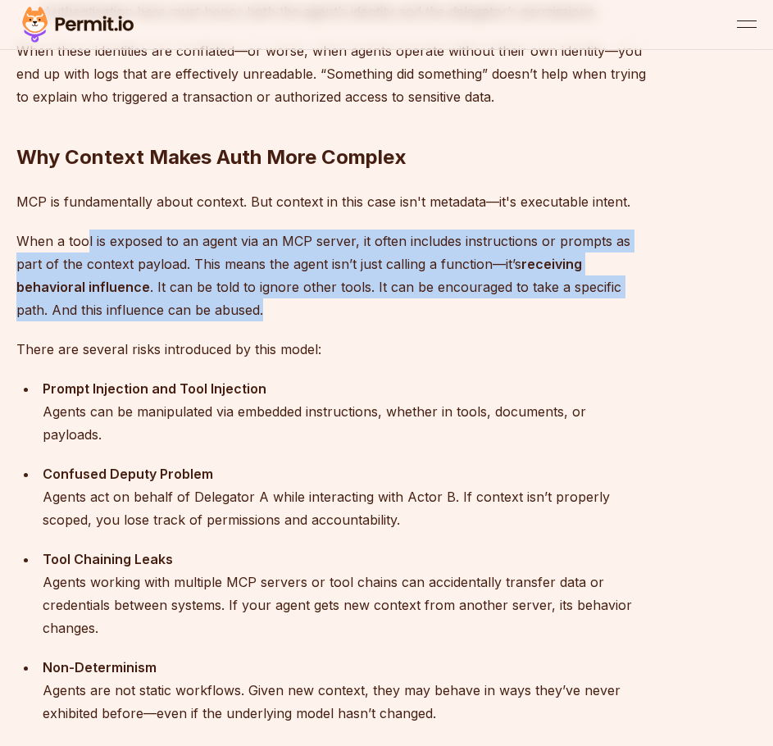
scroll to position [2130, 0]
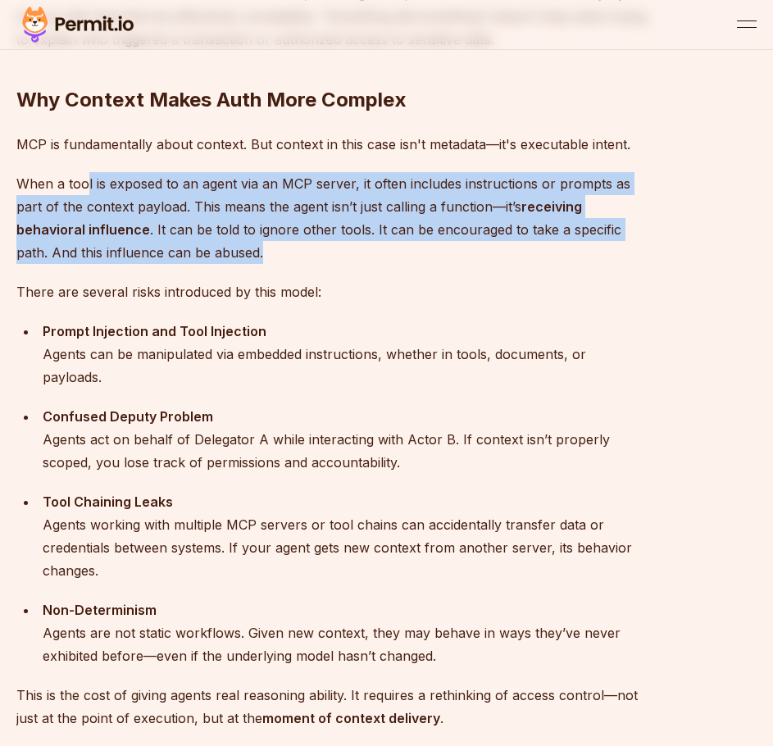
click at [226, 263] on p "When a tool is exposed to an agent via an MCP server, it often includes instruc…" at bounding box center [330, 218] width 629 height 92
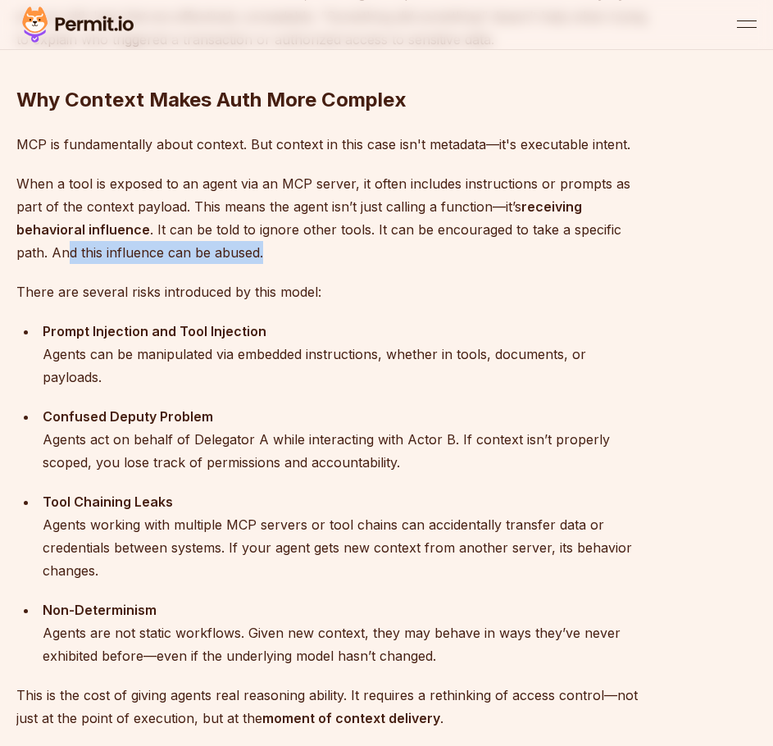
drag, startPoint x: 234, startPoint y: 252, endPoint x: 29, endPoint y: 254, distance: 204.0
click at [29, 254] on p "When a tool is exposed to an agent via an MCP server, it often includes instruc…" at bounding box center [330, 218] width 629 height 92
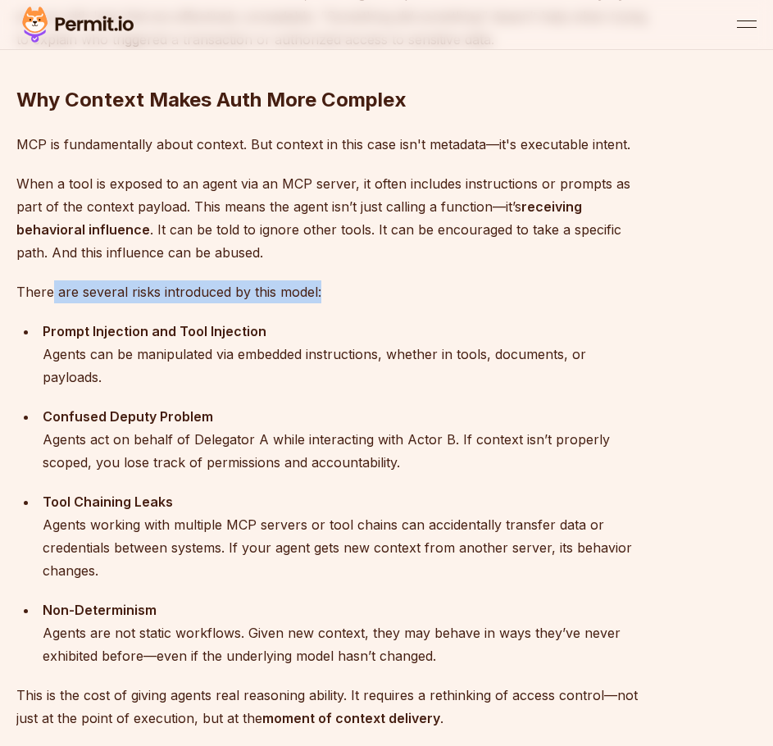
drag, startPoint x: 51, startPoint y: 298, endPoint x: 365, endPoint y: 301, distance: 314.6
click at [365, 301] on p "There are several risks introduced by this model:" at bounding box center [330, 291] width 629 height 23
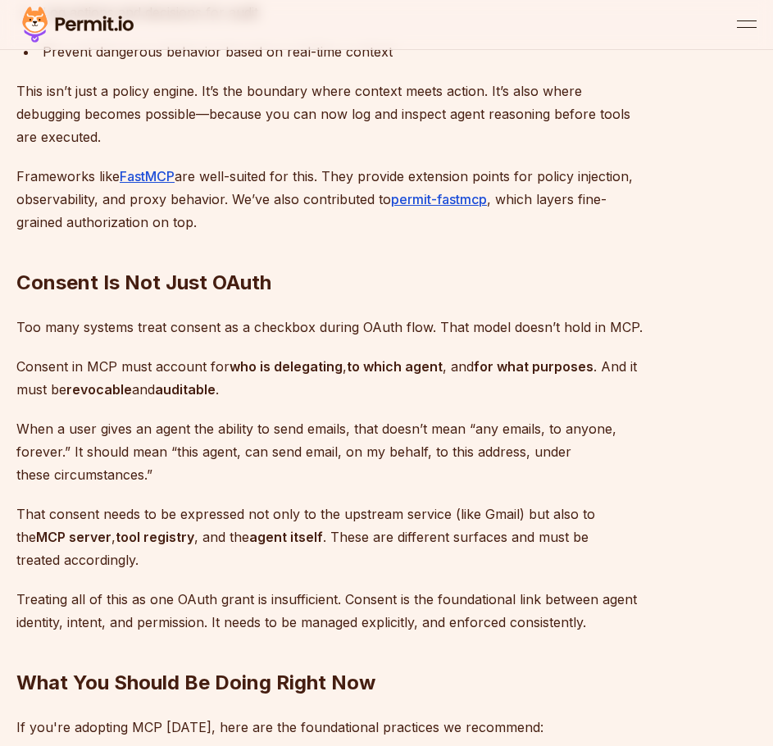
scroll to position [3769, 0]
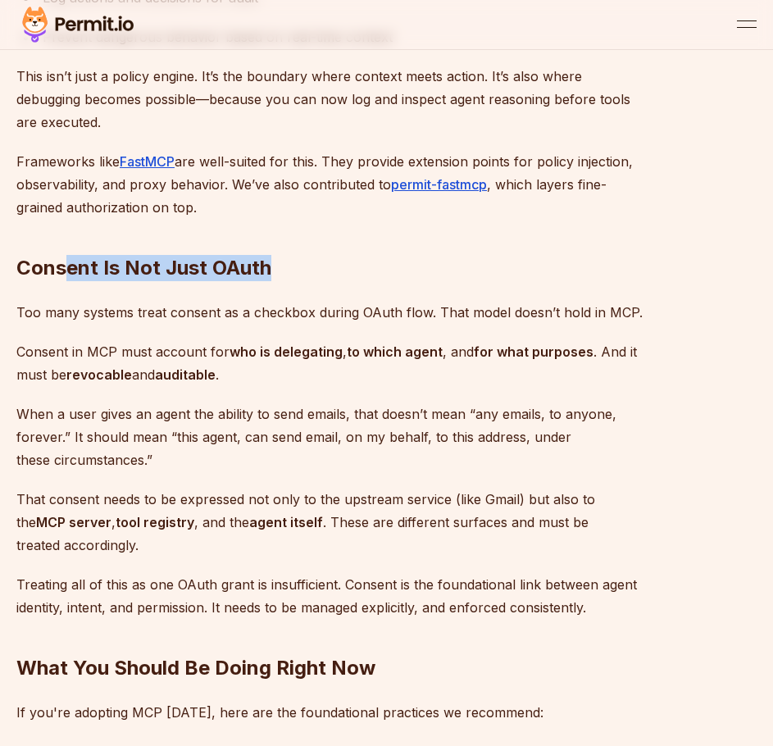
drag, startPoint x: 64, startPoint y: 264, endPoint x: 314, endPoint y: 268, distance: 249.9
click at [313, 268] on h2 "Consent Is Not Just OAuth" at bounding box center [330, 235] width 629 height 92
click at [314, 268] on h2 "Consent Is Not Just OAuth" at bounding box center [330, 235] width 629 height 92
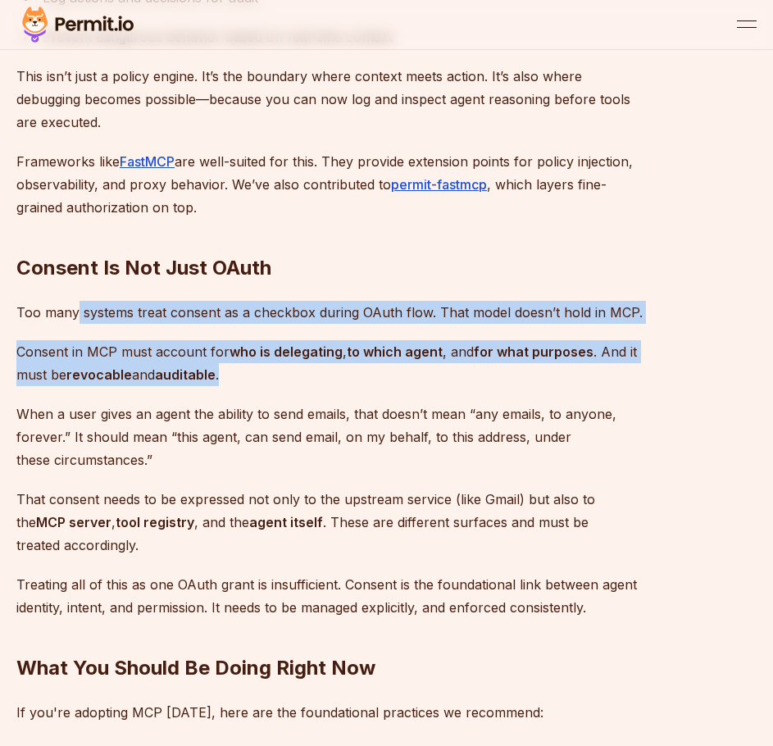
drag, startPoint x: 74, startPoint y: 298, endPoint x: 329, endPoint y: 381, distance: 268.7
click at [329, 381] on p "Consent in MCP must account for who is delegating , to which agent , and for wh…" at bounding box center [330, 363] width 629 height 46
drag, startPoint x: 335, startPoint y: 377, endPoint x: 20, endPoint y: 301, distance: 324.5
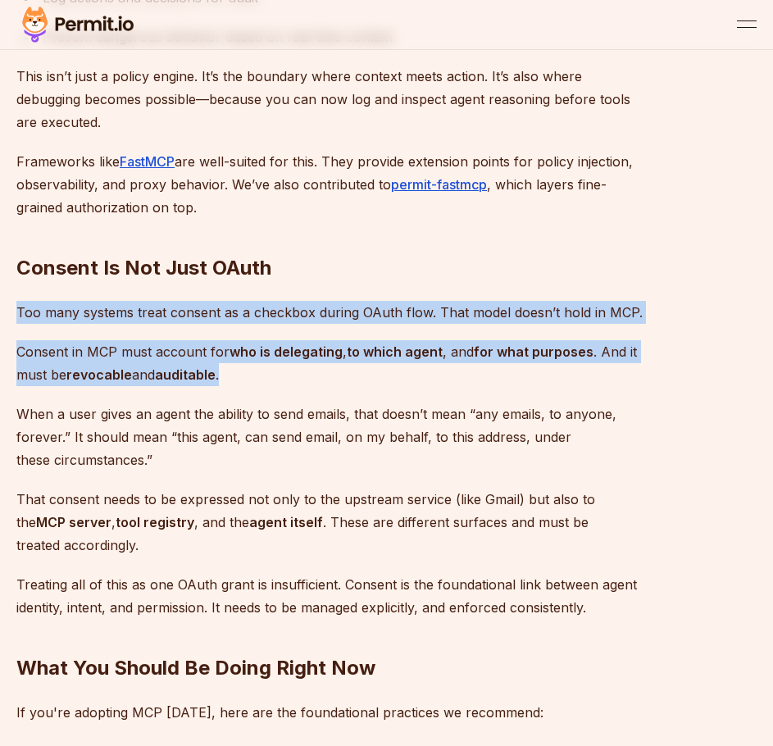
click at [111, 315] on p "Too many systems treat consent as a checkbox during OAuth flow. That model does…" at bounding box center [330, 312] width 629 height 23
drag, startPoint x: 50, startPoint y: 300, endPoint x: 333, endPoint y: 384, distance: 295.8
click at [333, 384] on p "Consent in MCP must account for who is delegating , to which agent , and for wh…" at bounding box center [330, 363] width 629 height 46
drag, startPoint x: 224, startPoint y: 364, endPoint x: 16, endPoint y: 290, distance: 220.8
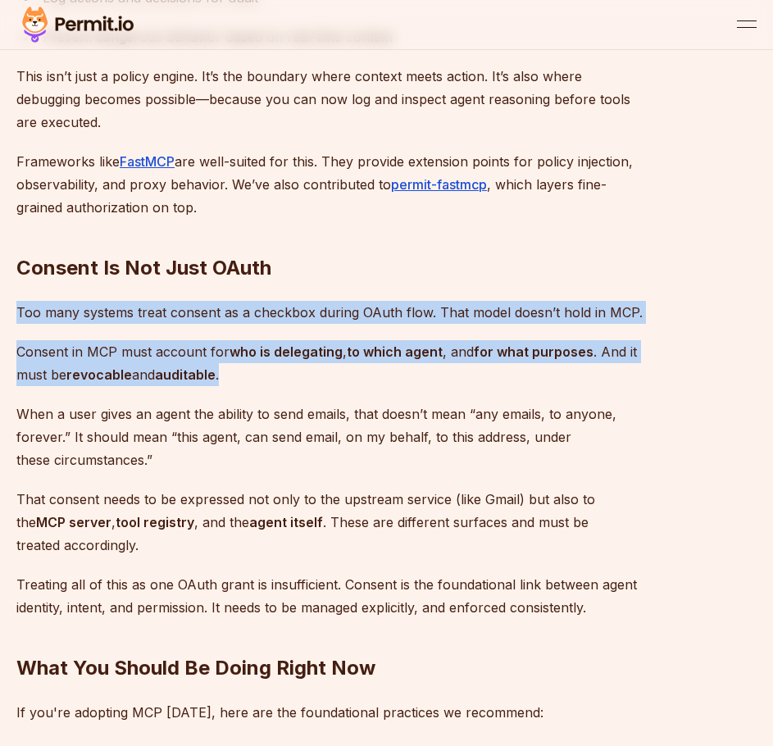
click at [37, 306] on p "Too many systems treat consent as a checkbox during OAuth flow. That model does…" at bounding box center [330, 312] width 629 height 23
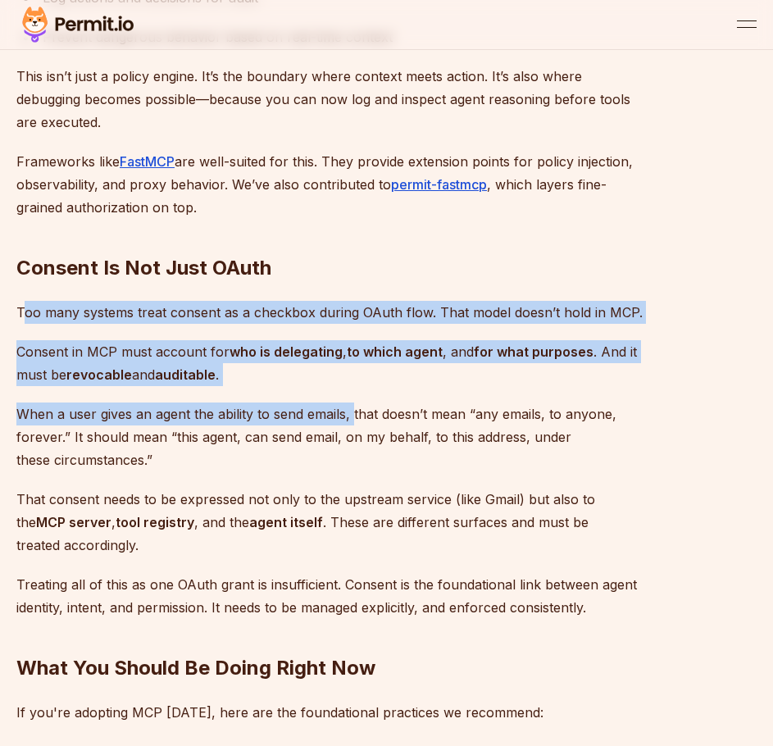
drag, startPoint x: 20, startPoint y: 303, endPoint x: 355, endPoint y: 392, distance: 346.0
click at [290, 370] on p "Consent in MCP must account for who is delegating , to which agent , and for wh…" at bounding box center [330, 363] width 629 height 46
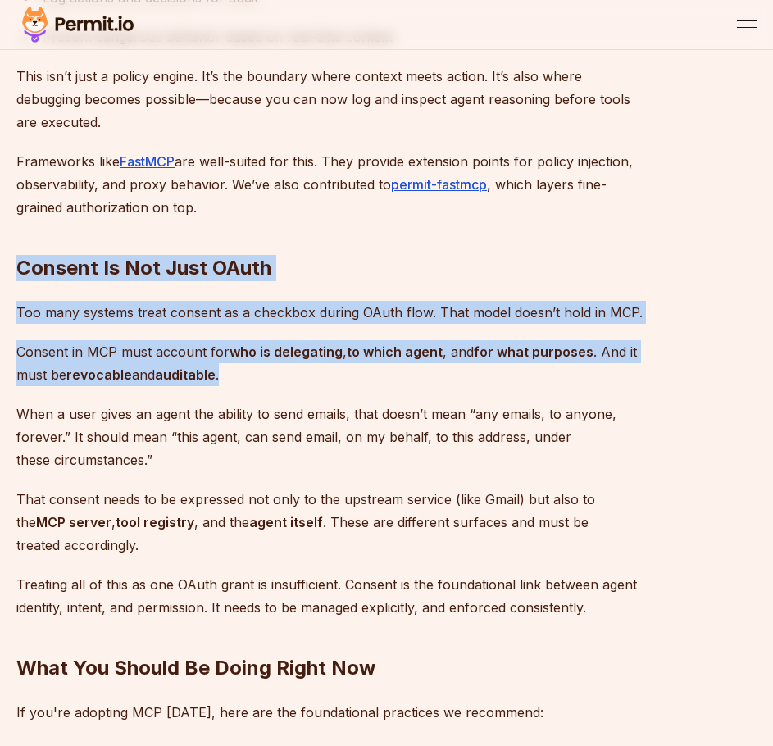
drag, startPoint x: 255, startPoint y: 371, endPoint x: -1, endPoint y: 255, distance: 280.9
click at [0, 255] on html "🤍 agent.security - Permit's New Platform for Enterprise-Grade AI Agent Security…" at bounding box center [386, 505] width 773 height 8548
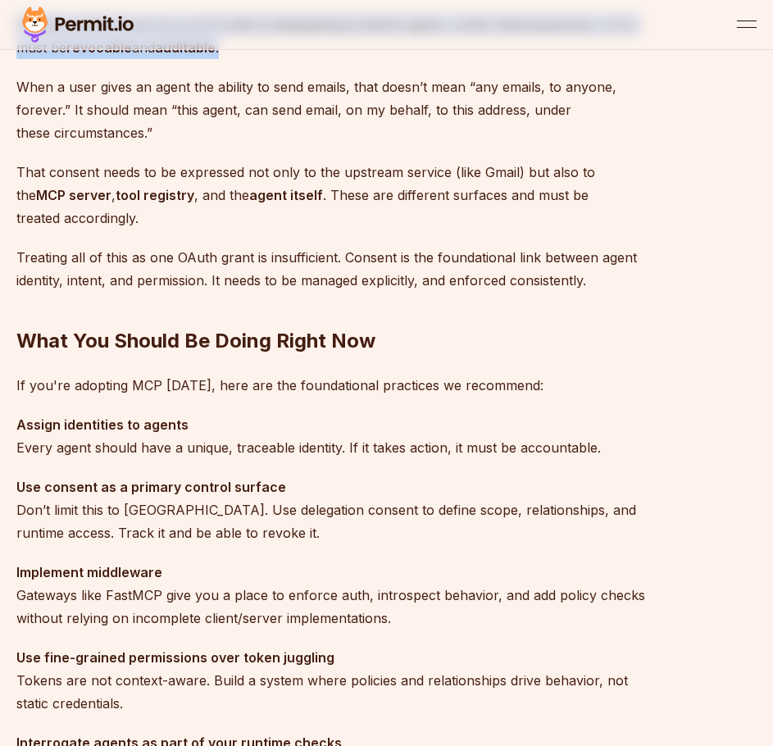
scroll to position [4097, 0]
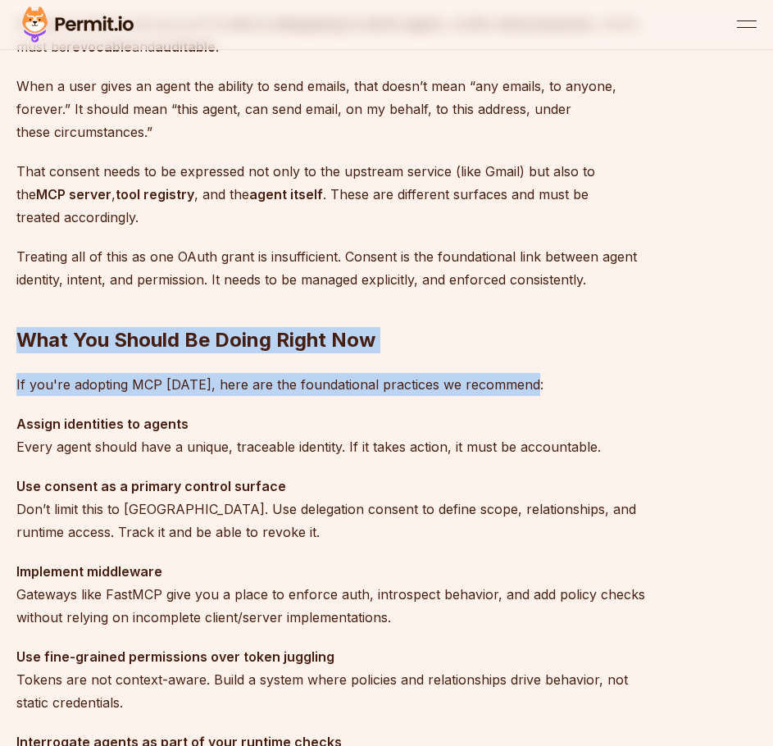
drag, startPoint x: 63, startPoint y: 340, endPoint x: 664, endPoint y: 388, distance: 602.4
drag, startPoint x: 565, startPoint y: 397, endPoint x: -1, endPoint y: 348, distance: 567.5
click at [0, 348] on html "🤍 agent.security - Permit's New Platform for Enterprise-Grade AI Agent Security…" at bounding box center [386, 177] width 773 height 8548
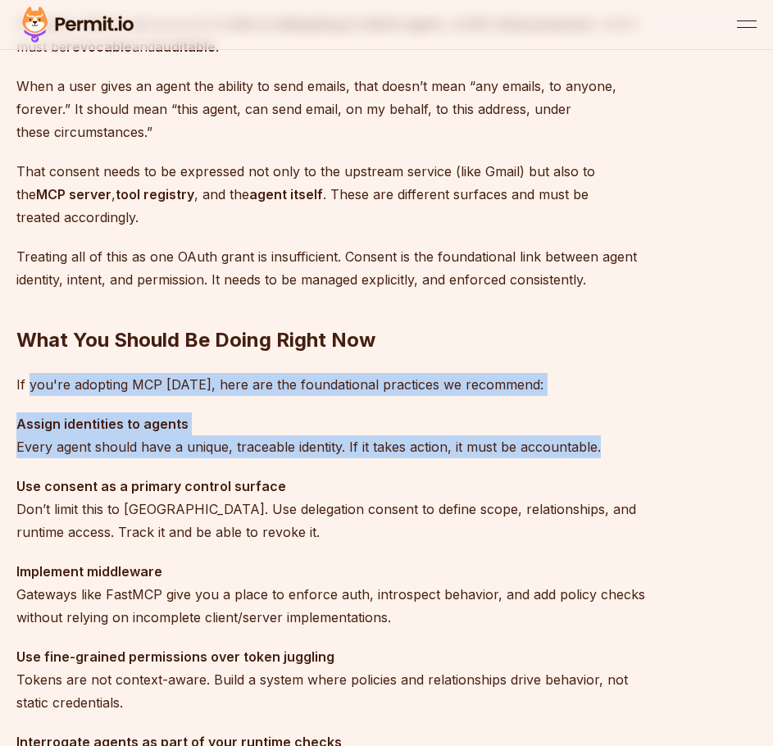
drag, startPoint x: 32, startPoint y: 379, endPoint x: 601, endPoint y: 454, distance: 574.4
click at [601, 454] on p "Assign identities to agents Every agent should have a unique, traceable identit…" at bounding box center [330, 435] width 629 height 46
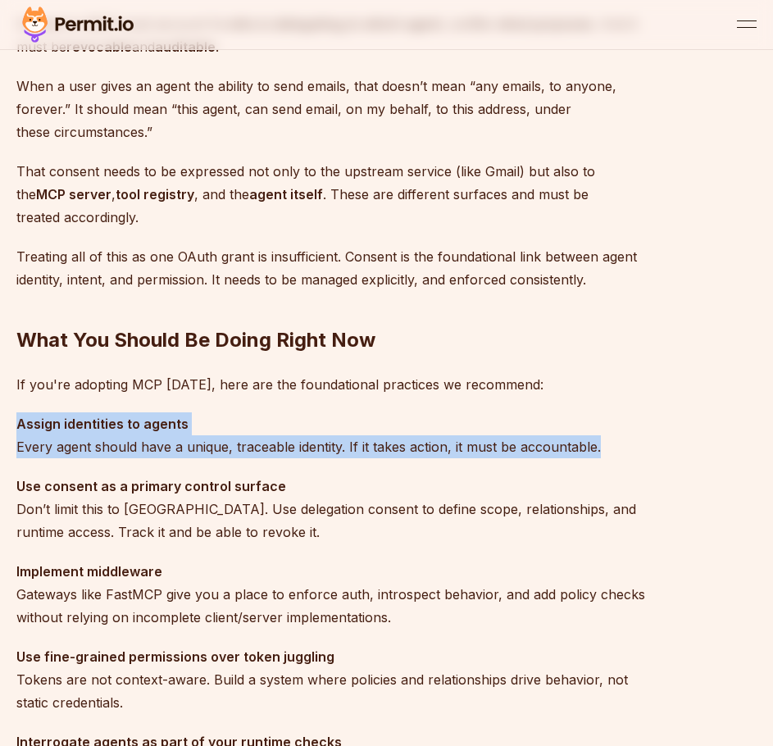
drag, startPoint x: 619, startPoint y: 457, endPoint x: 7, endPoint y: 430, distance: 612.6
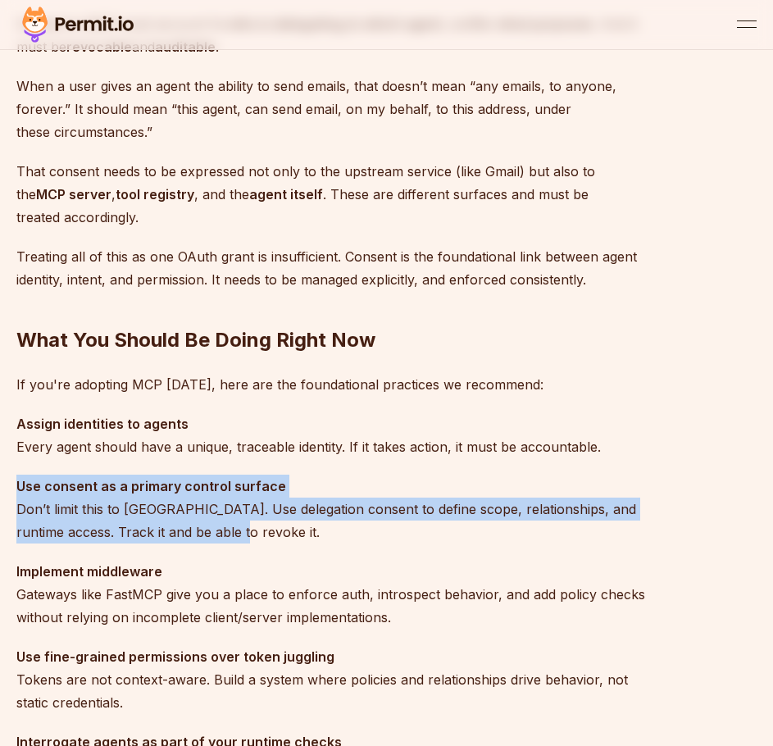
drag, startPoint x: 262, startPoint y: 533, endPoint x: 4, endPoint y: 484, distance: 262.7
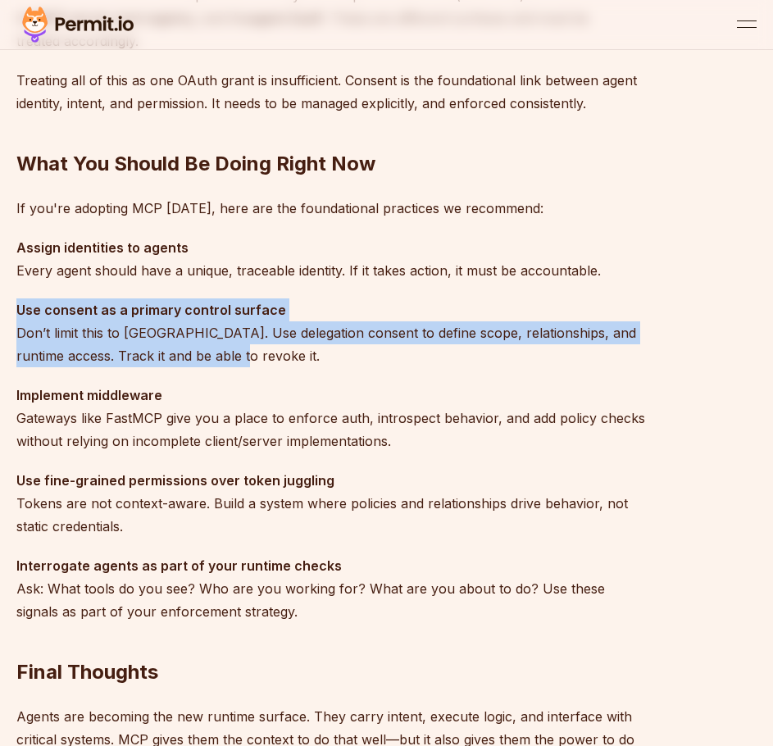
scroll to position [4342, 0]
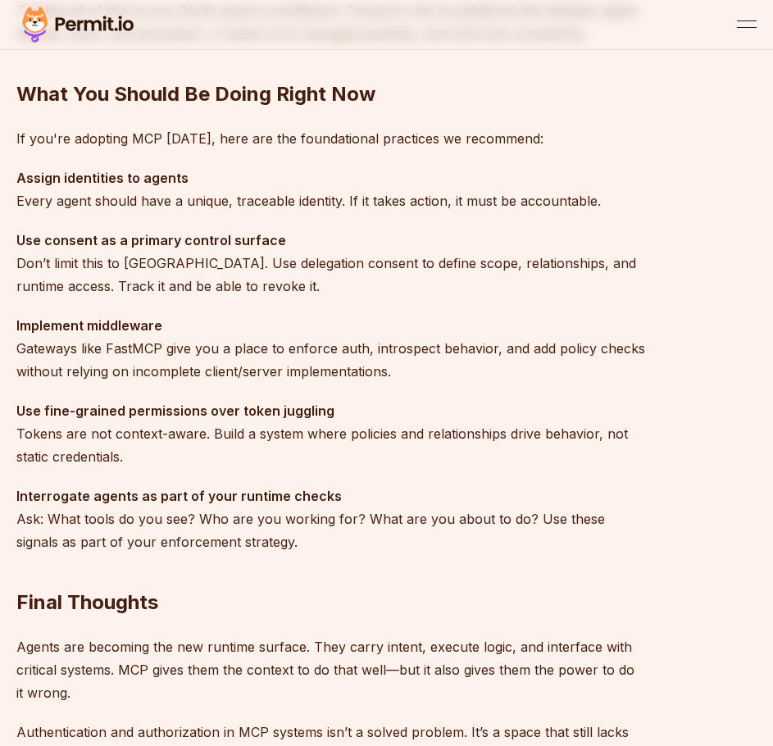
click at [279, 545] on h2 "Final Thoughts" at bounding box center [330, 570] width 629 height 92
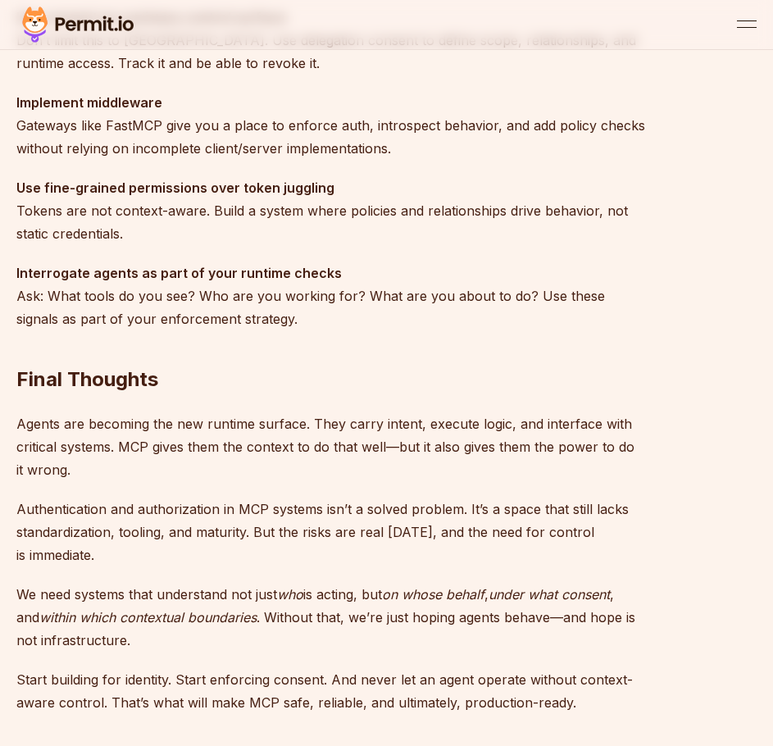
scroll to position [4588, 0]
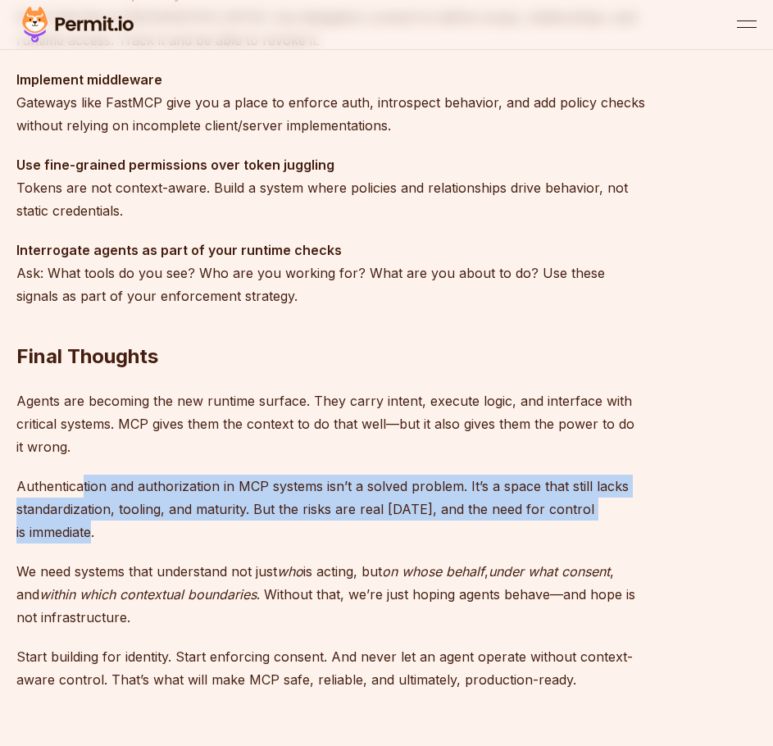
drag, startPoint x: 81, startPoint y: 490, endPoint x: 163, endPoint y: 522, distance: 87.9
click at [163, 522] on p "Authentication and authorization in MCP systems isn’t a solved problem. It’s a …" at bounding box center [330, 508] width 629 height 69
drag, startPoint x: 123, startPoint y: 510, endPoint x: 62, endPoint y: 483, distance: 66.1
click at [62, 483] on p "Authentication and authorization in MCP systems isn’t a solved problem. It’s a …" at bounding box center [330, 508] width 629 height 69
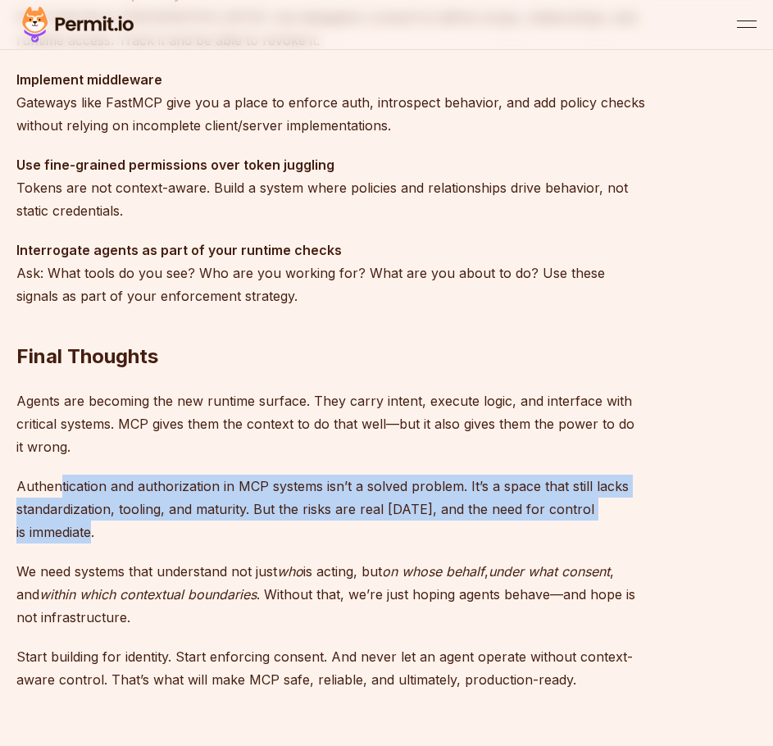
click at [62, 483] on p "Authentication and authorization in MCP systems isn’t a solved problem. It’s a …" at bounding box center [330, 508] width 629 height 69
drag, startPoint x: 42, startPoint y: 479, endPoint x: 130, endPoint y: 524, distance: 99.3
click at [130, 524] on p "Authentication and authorization in MCP systems isn’t a solved problem. It’s a …" at bounding box center [330, 508] width 629 height 69
drag, startPoint x: 138, startPoint y: 525, endPoint x: 74, endPoint y: 491, distance: 73.3
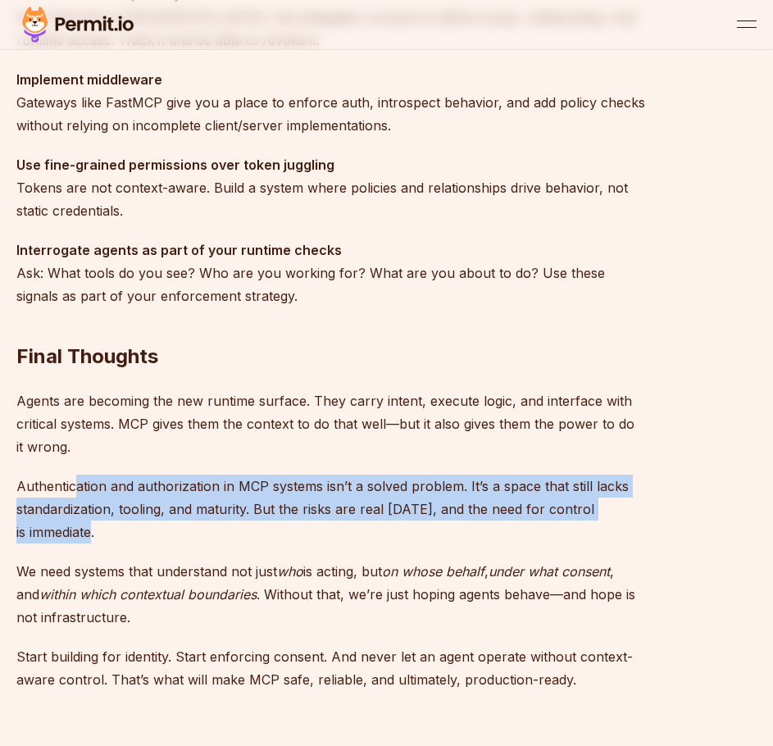
click at [74, 491] on p "Authentication and authorization in MCP systems isn’t a solved problem. It’s a …" at bounding box center [330, 508] width 629 height 69
click at [73, 490] on p "Authentication and authorization in MCP systems isn’t a solved problem. It’s a …" at bounding box center [330, 508] width 629 height 69
drag, startPoint x: 44, startPoint y: 487, endPoint x: 149, endPoint y: 535, distance: 115.5
click at [149, 535] on p "Authentication and authorization in MCP systems isn’t a solved problem. It’s a …" at bounding box center [330, 508] width 629 height 69
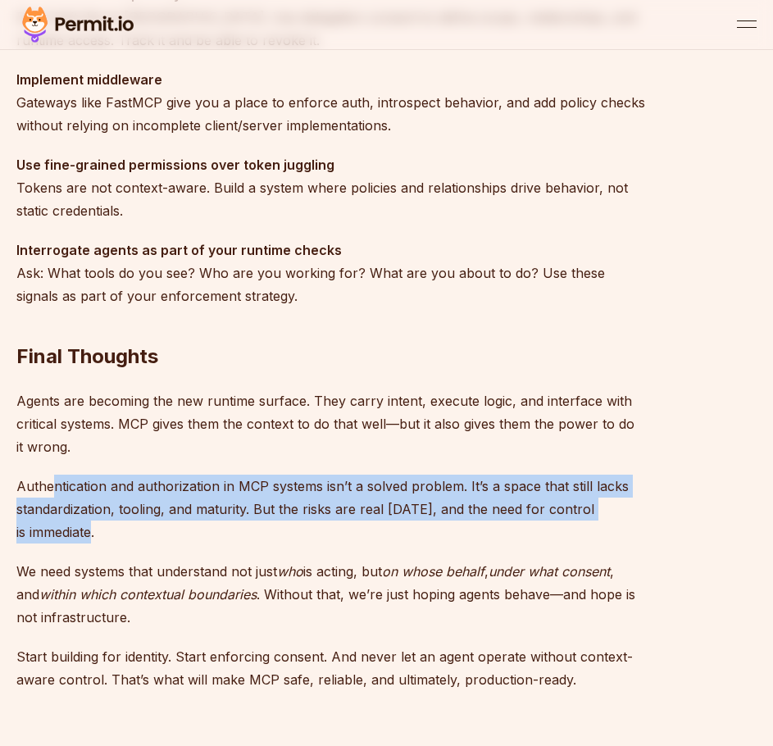
drag, startPoint x: 162, startPoint y: 528, endPoint x: 49, endPoint y: 475, distance: 125.0
click at [49, 475] on p "Authentication and authorization in MCP systems isn’t a solved problem. It’s a …" at bounding box center [330, 508] width 629 height 69
click at [60, 487] on p "Authentication and authorization in MCP systems isn’t a solved problem. It’s a …" at bounding box center [330, 508] width 629 height 69
drag, startPoint x: 29, startPoint y: 476, endPoint x: 128, endPoint y: 529, distance: 112.5
click at [128, 529] on p "Authentication and authorization in MCP systems isn’t a solved problem. It’s a …" at bounding box center [330, 508] width 629 height 69
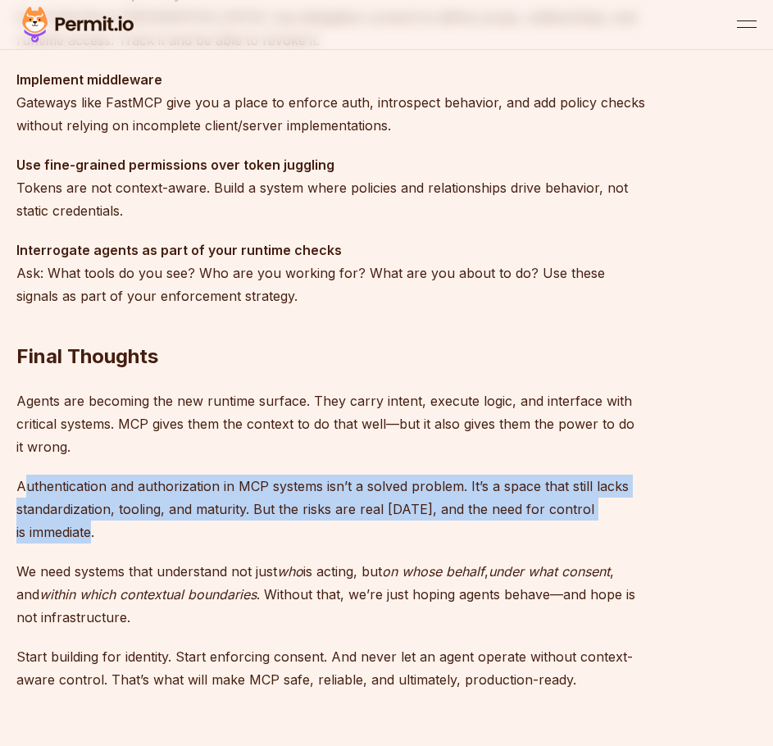
click at [129, 529] on p "Authentication and authorization in MCP systems isn’t a solved problem. It’s a …" at bounding box center [330, 508] width 629 height 69
drag, startPoint x: 125, startPoint y: 530, endPoint x: -1, endPoint y: 480, distance: 135.0
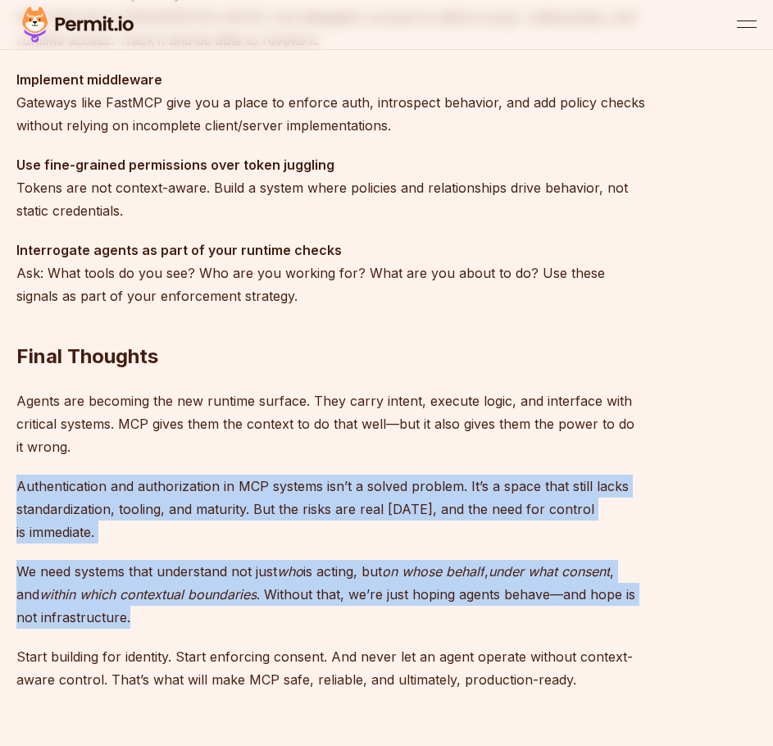
drag, startPoint x: 159, startPoint y: 613, endPoint x: 9, endPoint y: 466, distance: 209.7
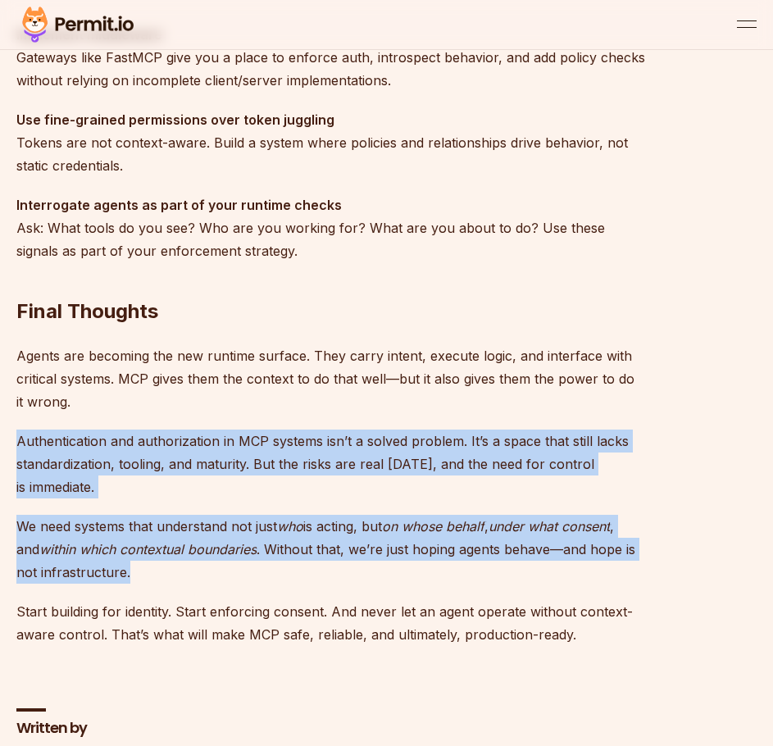
scroll to position [4670, 0]
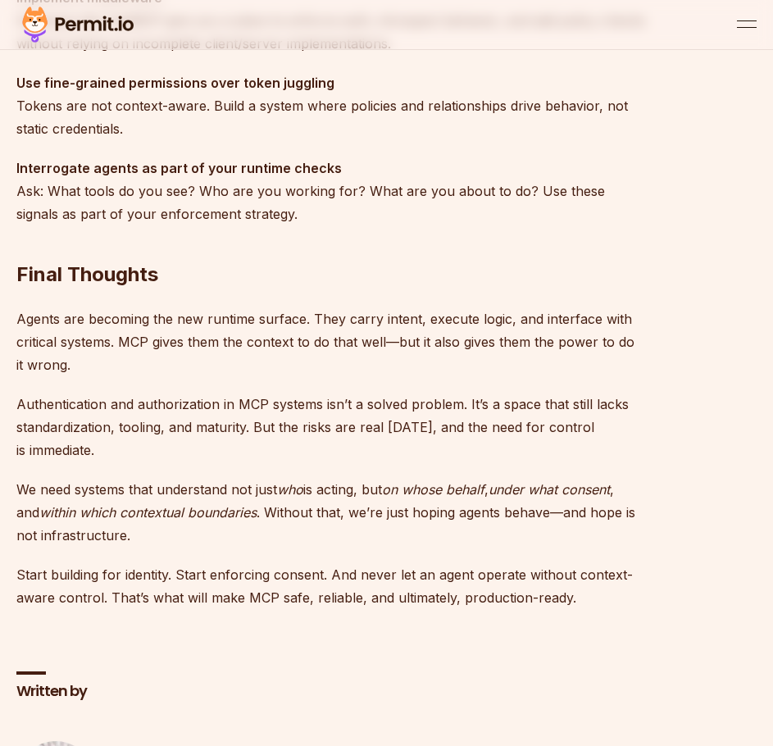
click at [275, 587] on p "Start building for identity. Start enforcing consent. And never let an agent op…" at bounding box center [330, 586] width 629 height 46
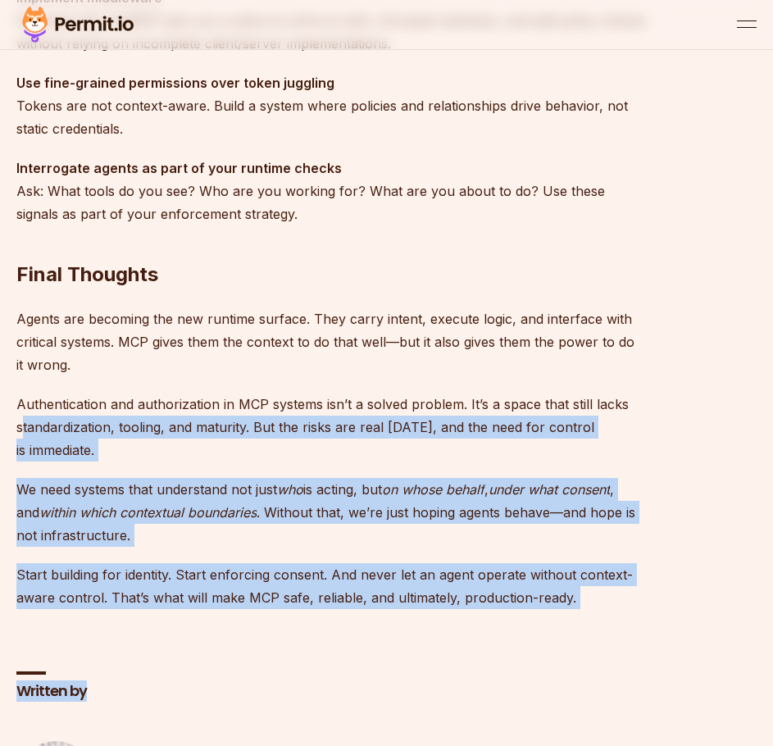
drag, startPoint x: 701, startPoint y: 604, endPoint x: 61, endPoint y: 425, distance: 665.2
click at [380, 624] on div "Written by Or Weis Co-Founder / CEO at Permit.io Read More from Or" at bounding box center [386, 739] width 740 height 240
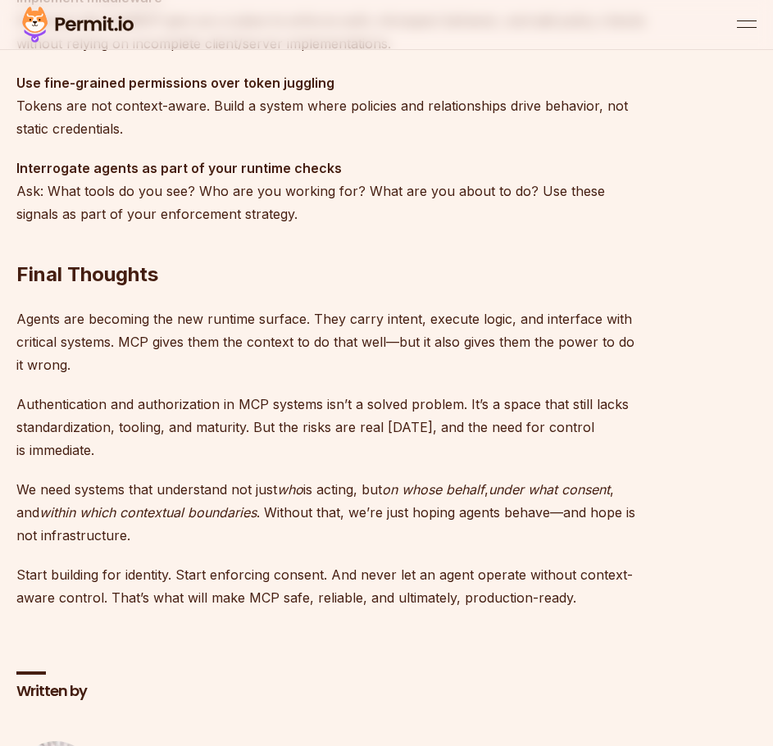
click at [356, 602] on p "Start building for identity. Start enforcing consent. And never let an agent op…" at bounding box center [330, 586] width 629 height 46
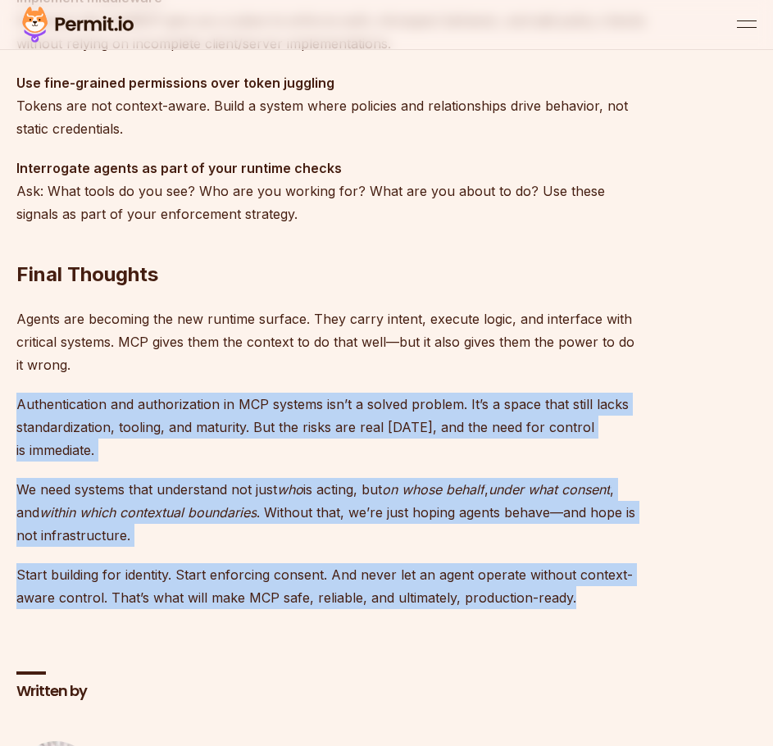
drag, startPoint x: 587, startPoint y: 601, endPoint x: -1, endPoint y: 402, distance: 620.0
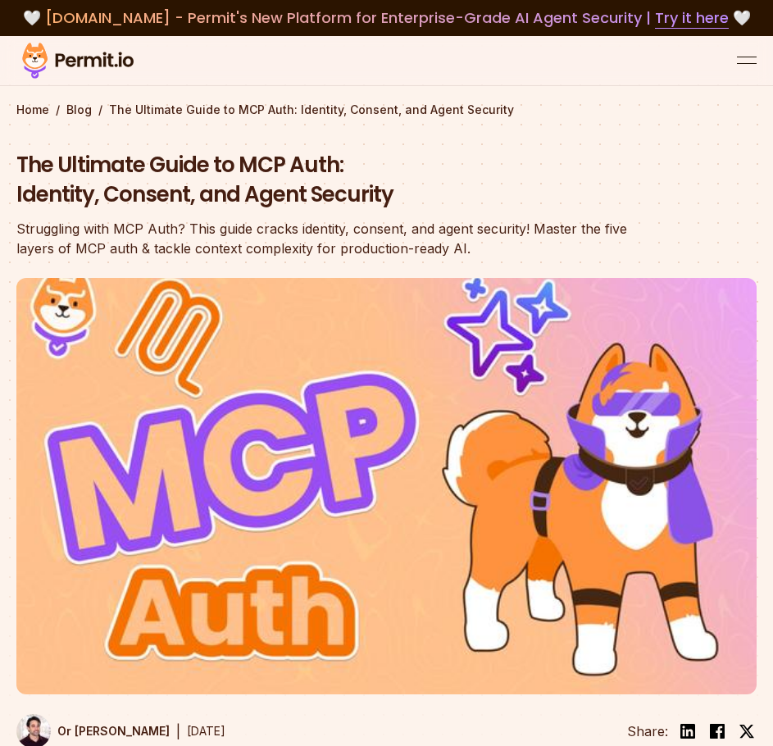
scroll to position [438, 0]
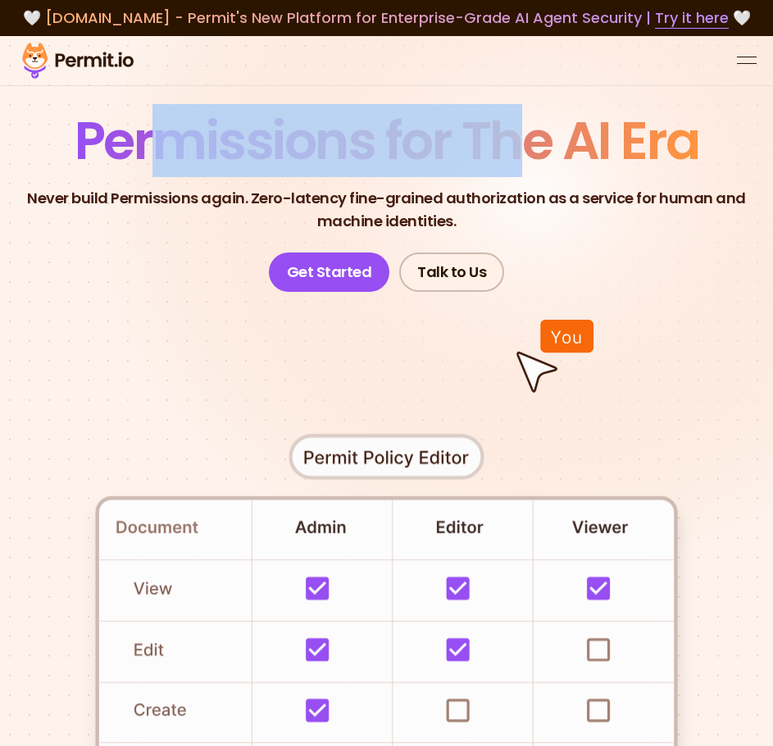
drag, startPoint x: 526, startPoint y: 170, endPoint x: 645, endPoint y: 173, distance: 118.8
click at [635, 172] on span "Permissions for The AI Era" at bounding box center [387, 140] width 624 height 73
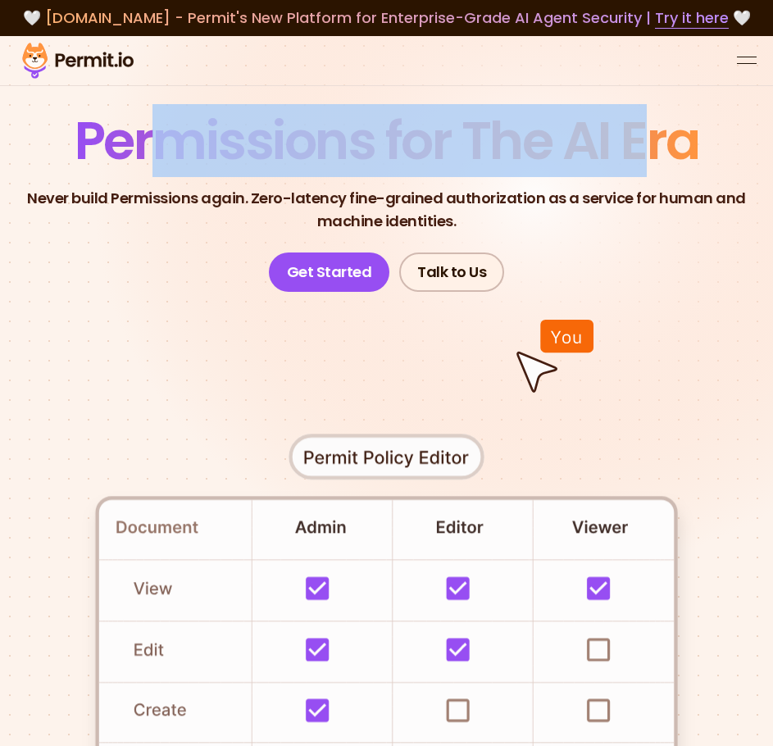
click at [647, 173] on span "Permissions for The AI Era" at bounding box center [387, 140] width 624 height 73
drag, startPoint x: 644, startPoint y: 166, endPoint x: 197, endPoint y: 145, distance: 447.8
click at [197, 145] on span "Permissions for The AI Era" at bounding box center [387, 140] width 624 height 73
